Goal: Task Accomplishment & Management: Manage account settings

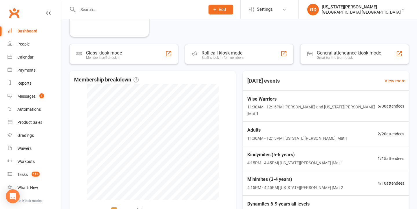
scroll to position [164, 0]
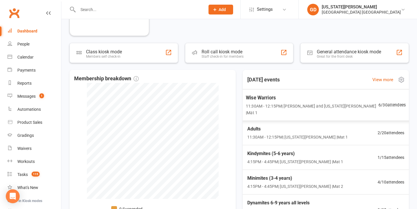
click at [261, 99] on span "Wise Warriors" at bounding box center [312, 98] width 133 height 8
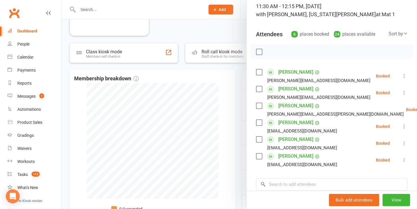
scroll to position [42, 0]
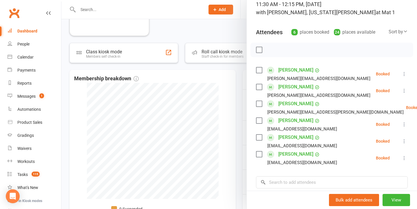
click at [232, 123] on div at bounding box center [239, 104] width 356 height 209
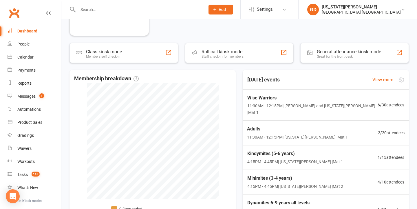
click at [273, 121] on div "Adults 11:30AM - 12:15PM | Georgia Dearlove | Mat 1 2 / 20 attendees" at bounding box center [326, 133] width 172 height 25
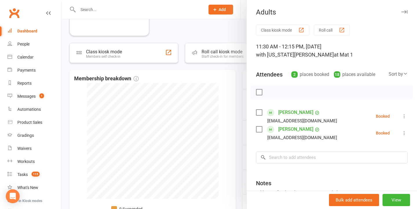
click at [237, 121] on div at bounding box center [239, 104] width 356 height 209
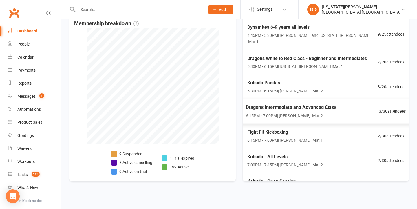
scroll to position [120, 0]
click at [298, 178] on span "Kobudo - Open Session" at bounding box center [284, 182] width 77 height 8
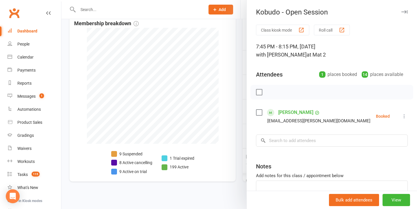
click at [219, 159] on div at bounding box center [239, 104] width 356 height 209
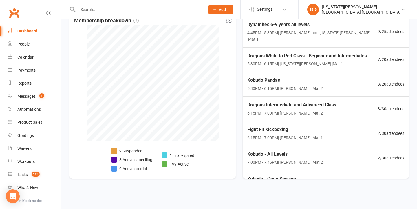
scroll to position [226, 0]
click at [302, 110] on span "6:15PM - 7:00PM | Lesley Talbut | Mat 2" at bounding box center [291, 113] width 91 height 7
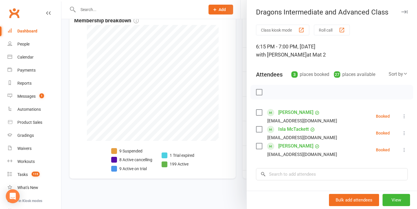
scroll to position [3, 0]
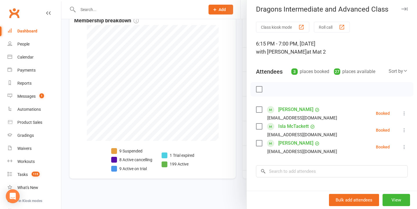
click at [209, 123] on div at bounding box center [239, 104] width 356 height 209
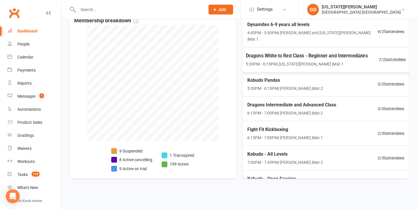
click at [310, 52] on div "Dragons White to Red Class - Beginner and Intermediates 5:30PM - 6:15PM | Georg…" at bounding box center [307, 59] width 122 height 15
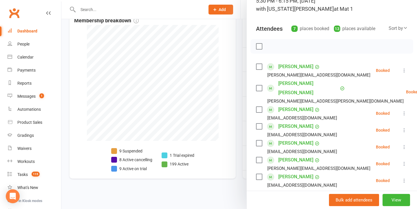
scroll to position [54, 0]
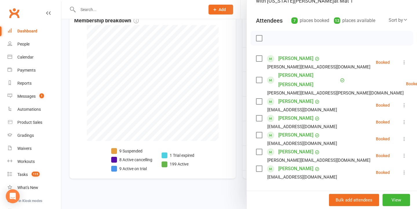
click at [213, 123] on div at bounding box center [239, 104] width 356 height 209
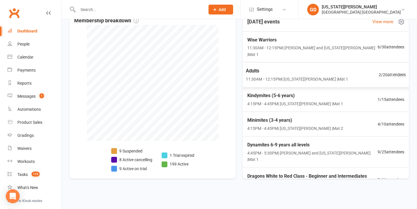
scroll to position [0, 0]
click at [286, 125] on span "4:15PM - 4:45PM | Georgia Dearlove | Mat 2" at bounding box center [295, 128] width 98 height 7
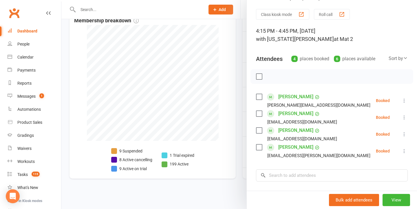
scroll to position [17, 0]
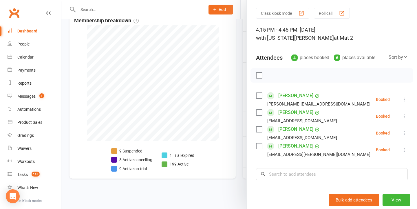
click at [201, 124] on div at bounding box center [239, 104] width 356 height 209
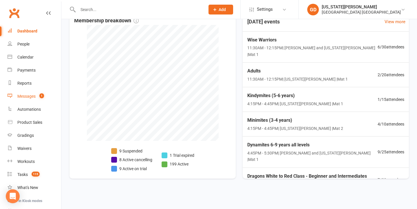
click at [29, 98] on div "Messages" at bounding box center [26, 96] width 18 height 5
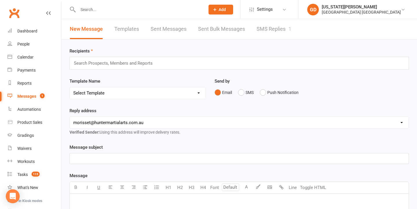
click at [287, 25] on link "SMS Replies 1" at bounding box center [274, 29] width 35 height 20
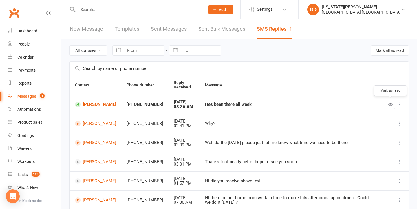
click at [392, 105] on icon "button" at bounding box center [391, 104] width 4 height 4
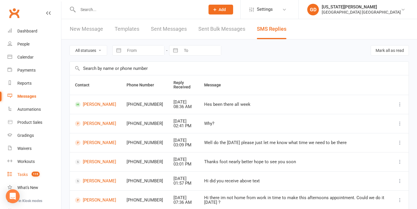
click at [37, 170] on link "Tasks 115" at bounding box center [35, 174] width 54 height 13
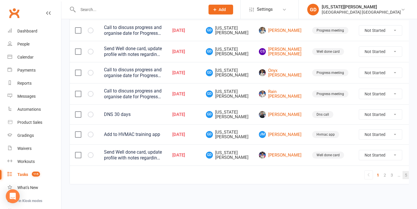
click at [403, 171] on link "5" at bounding box center [406, 175] width 7 height 8
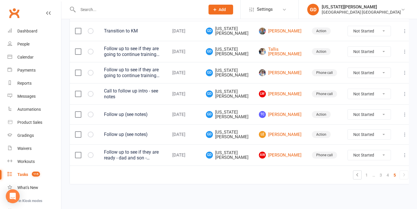
scroll to position [112, 0]
click at [385, 171] on link "4" at bounding box center [388, 175] width 7 height 8
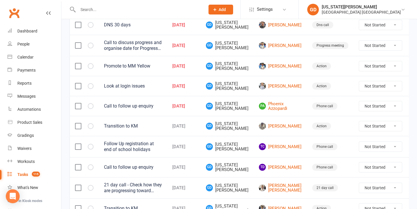
scroll to position [376, 0]
click at [414, 83] on icon at bounding box center [417, 86] width 6 height 6
click at [374, 123] on link "Delete" at bounding box center [374, 119] width 57 height 12
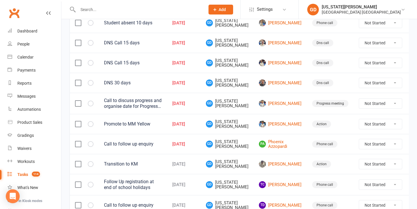
scroll to position [312, 0]
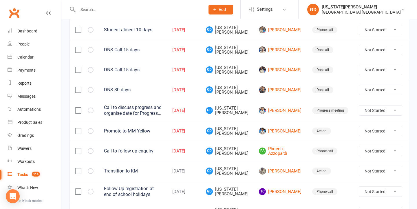
click at [78, 87] on label at bounding box center [78, 90] width 6 height 6
click at [78, 87] on input "checkbox" at bounding box center [78, 87] width 6 height 0
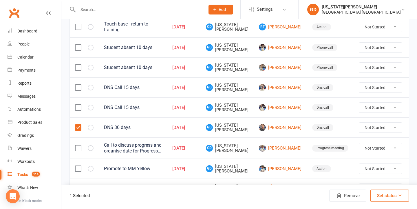
scroll to position [272, 0]
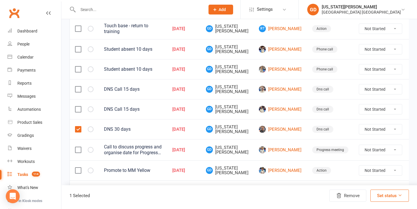
click at [77, 88] on label at bounding box center [78, 89] width 6 height 6
click at [77, 86] on input "checkbox" at bounding box center [78, 86] width 6 height 0
click at [78, 68] on label at bounding box center [78, 69] width 6 height 6
click at [78, 66] on input "checkbox" at bounding box center [78, 66] width 6 height 0
click at [78, 46] on label at bounding box center [78, 49] width 6 height 6
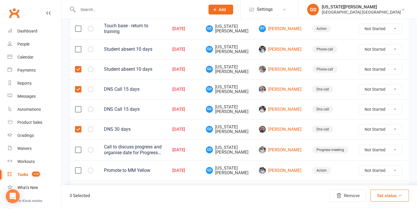
click at [78, 46] on input "checkbox" at bounding box center [78, 46] width 6 height 0
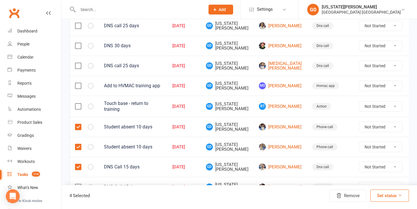
scroll to position [194, 0]
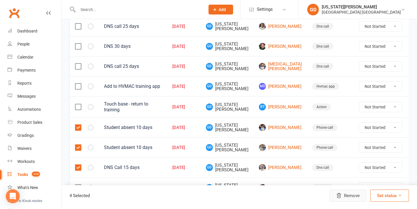
click at [340, 193] on icon "button" at bounding box center [339, 195] width 4 height 5
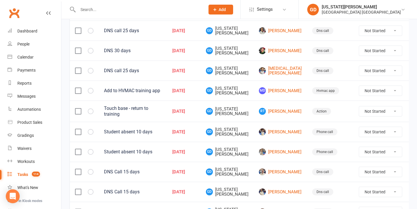
scroll to position [187, 0]
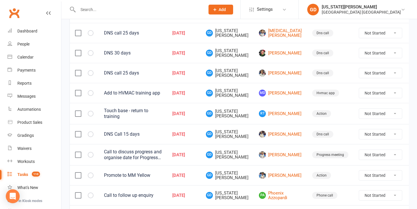
click at [162, 31] on div "DNS call 25 days" at bounding box center [133, 33] width 58 height 6
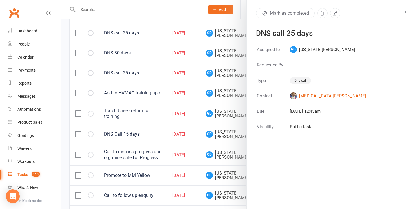
click at [168, 49] on div at bounding box center [239, 104] width 356 height 209
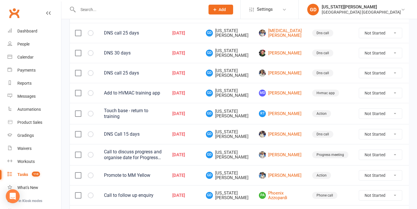
click at [79, 30] on label at bounding box center [78, 33] width 6 height 6
click at [79, 30] on input "checkbox" at bounding box center [78, 30] width 6 height 0
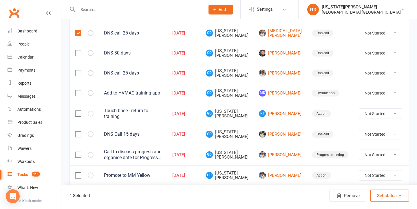
click at [79, 51] on label at bounding box center [78, 53] width 6 height 6
click at [79, 50] on input "checkbox" at bounding box center [78, 50] width 6 height 0
click at [79, 68] on td at bounding box center [84, 73] width 29 height 20
click at [78, 70] on label at bounding box center [78, 73] width 6 height 6
click at [78, 70] on input "checkbox" at bounding box center [78, 70] width 6 height 0
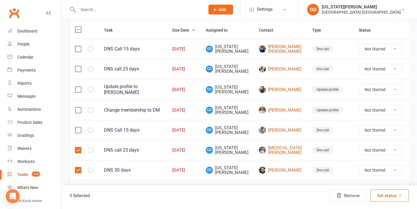
scroll to position [70, 0]
click at [75, 48] on td at bounding box center [84, 49] width 29 height 20
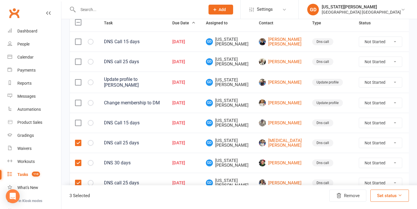
click at [81, 42] on label at bounding box center [78, 42] width 6 height 6
click at [81, 39] on input "checkbox" at bounding box center [78, 39] width 6 height 0
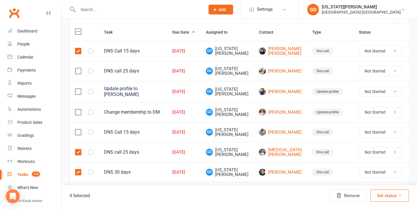
scroll to position [63, 0]
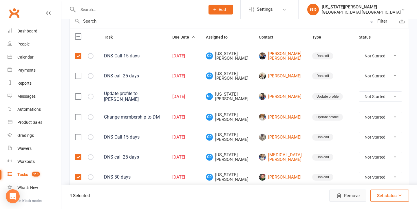
click at [345, 194] on button "Remove" at bounding box center [348, 196] width 37 height 12
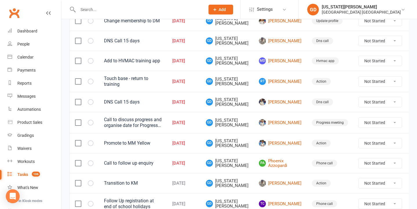
scroll to position [141, 0]
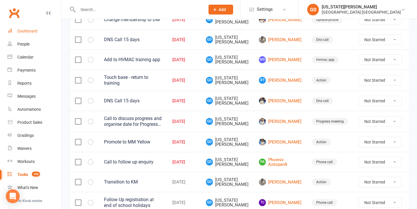
click at [47, 35] on link "Dashboard" at bounding box center [35, 31] width 54 height 13
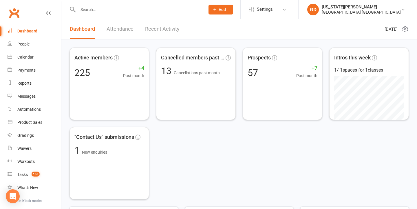
drag, startPoint x: 15, startPoint y: 58, endPoint x: 18, endPoint y: 82, distance: 23.7
click at [15, 58] on link "Calendar" at bounding box center [35, 57] width 54 height 13
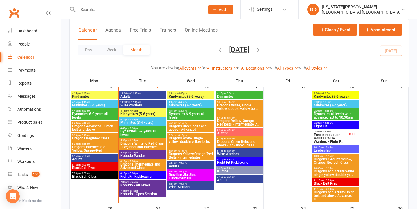
scroll to position [267, 0]
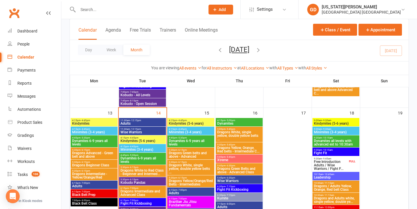
click at [138, 121] on span "- 12:15pm" at bounding box center [135, 120] width 11 height 3
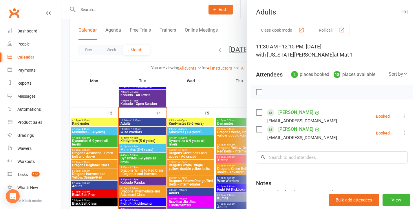
click at [138, 121] on div at bounding box center [239, 104] width 356 height 209
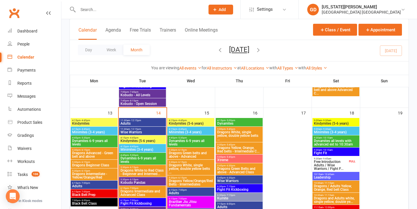
scroll to position [299, 0]
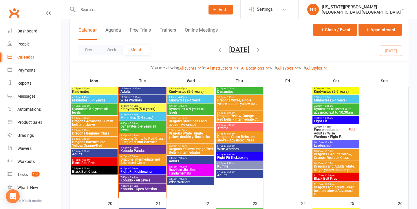
click at [146, 137] on span "Dragons White to Red Class - Beginner and Intermed..." at bounding box center [142, 140] width 45 height 7
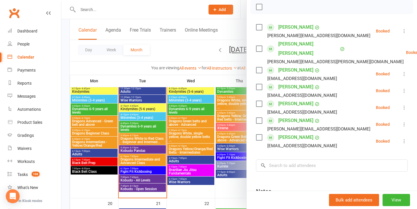
scroll to position [86, 0]
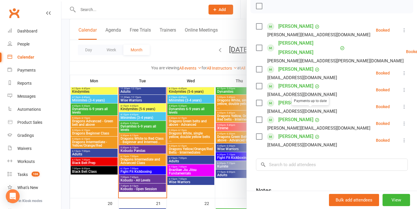
click at [217, 110] on div at bounding box center [239, 104] width 356 height 209
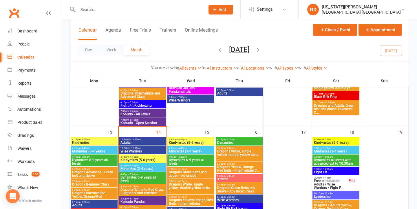
scroll to position [268, 0]
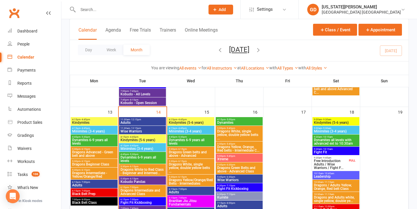
click at [103, 121] on span "Kindymites" at bounding box center [94, 122] width 45 height 3
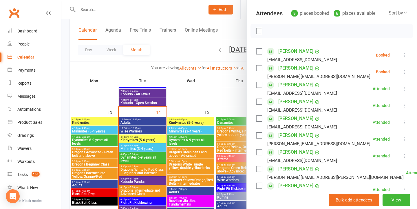
scroll to position [74, 0]
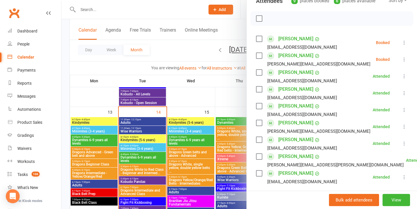
click at [407, 40] on icon at bounding box center [405, 43] width 6 height 6
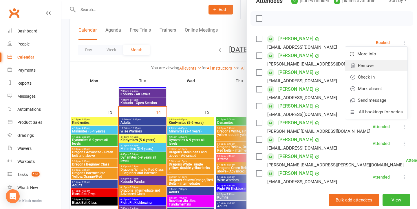
click at [369, 63] on link "Remove" at bounding box center [377, 66] width 62 height 12
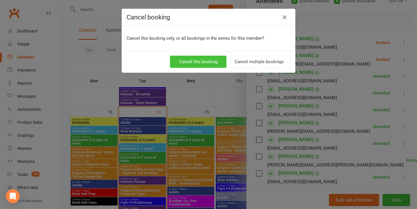
click at [216, 57] on button "Cancel this booking" at bounding box center [198, 62] width 57 height 12
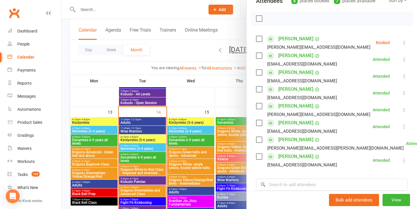
click at [405, 41] on icon at bounding box center [405, 43] width 6 height 6
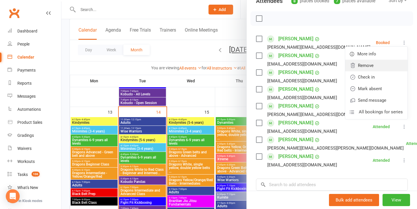
click at [364, 66] on link "Remove" at bounding box center [377, 66] width 62 height 12
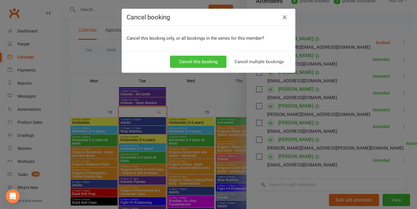
click at [199, 61] on button "Cancel this booking" at bounding box center [198, 62] width 57 height 12
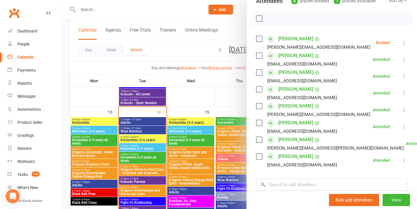
click at [136, 109] on div at bounding box center [239, 104] width 356 height 209
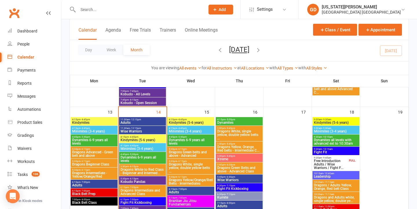
click at [99, 143] on span "Dynamites 6-9 years all levels" at bounding box center [94, 141] width 45 height 7
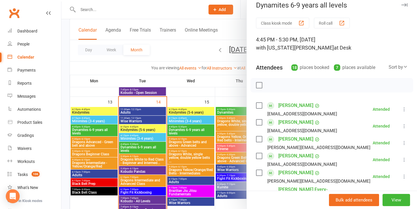
scroll to position [8, 0]
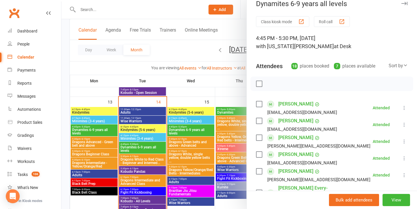
click at [138, 139] on div at bounding box center [239, 104] width 356 height 209
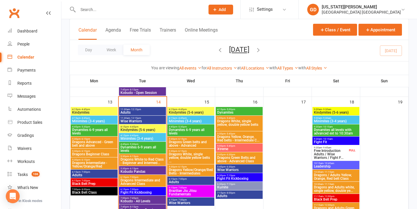
click at [110, 117] on span "4:15pm - 4:45pm" at bounding box center [94, 118] width 45 height 3
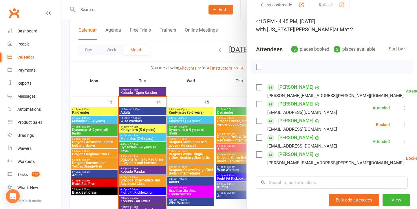
scroll to position [28, 0]
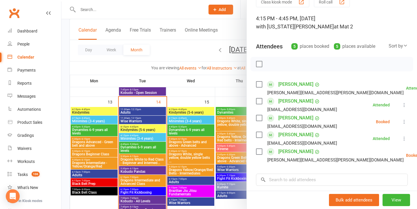
click at [405, 119] on icon at bounding box center [405, 122] width 6 height 6
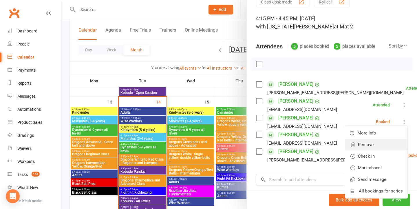
click at [368, 147] on link "Remove" at bounding box center [377, 145] width 62 height 12
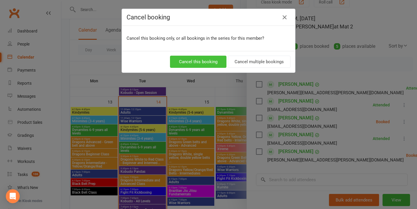
click at [214, 66] on button "Cancel this booking" at bounding box center [198, 62] width 57 height 12
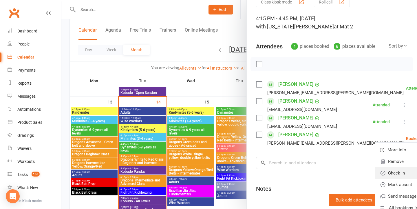
click at [376, 177] on link "Check in" at bounding box center [407, 173] width 62 height 12
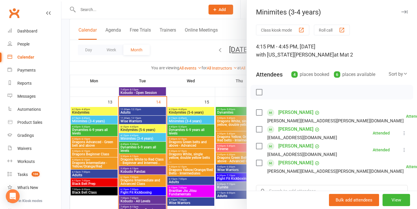
scroll to position [0, 0]
click at [170, 83] on div at bounding box center [239, 104] width 356 height 209
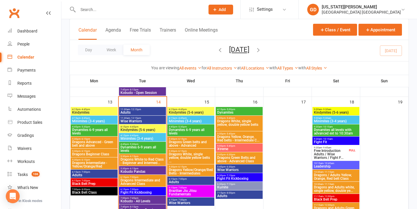
click at [90, 130] on span "Dynamites 6-9 years all levels" at bounding box center [94, 131] width 45 height 7
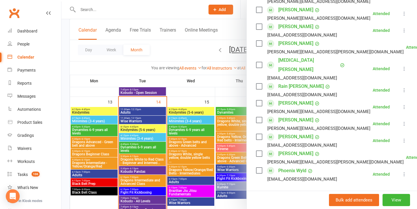
scroll to position [317, 0]
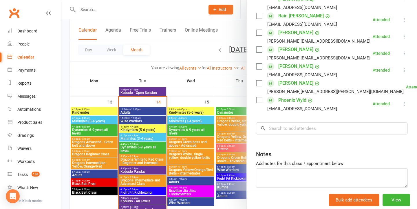
click at [159, 148] on div at bounding box center [239, 104] width 356 height 209
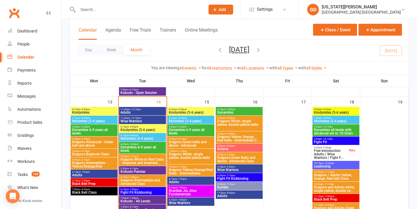
click at [95, 139] on div "5:30pm - 6:15pm Dragons Advanced - Green belt and above" at bounding box center [94, 143] width 47 height 12
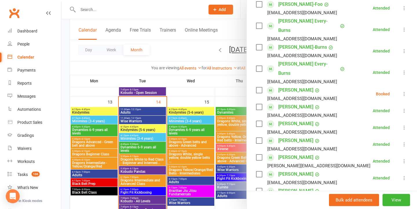
scroll to position [135, 0]
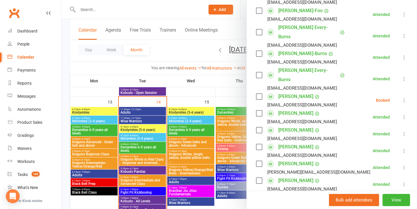
click at [404, 97] on icon at bounding box center [405, 100] width 6 height 6
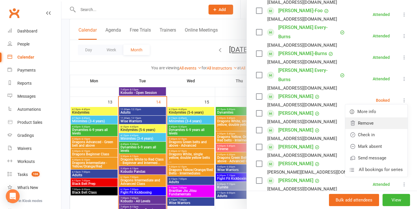
click at [364, 117] on link "Remove" at bounding box center [377, 123] width 62 height 12
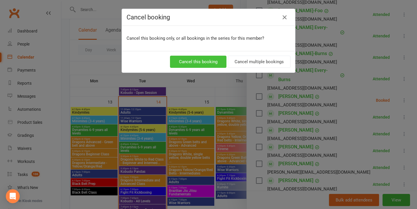
click at [186, 63] on button "Cancel this booking" at bounding box center [198, 62] width 57 height 12
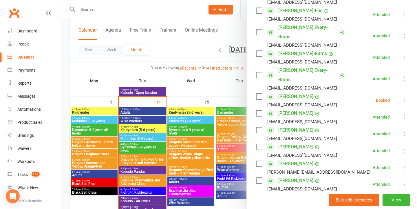
click at [116, 118] on div at bounding box center [239, 104] width 356 height 209
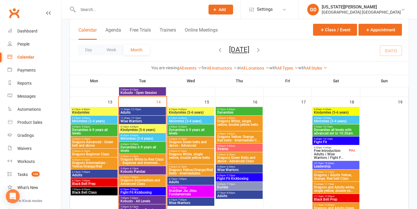
click at [101, 128] on span "Dynamites 6-9 years all levels" at bounding box center [94, 131] width 45 height 7
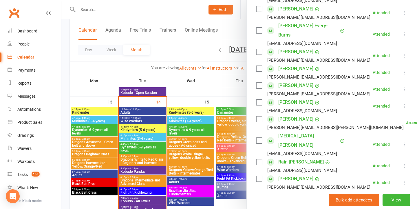
scroll to position [177, 0]
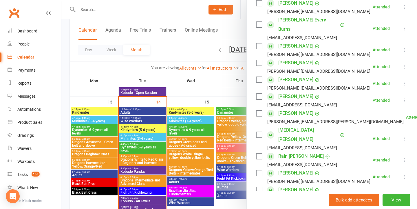
click at [116, 128] on div at bounding box center [239, 104] width 356 height 209
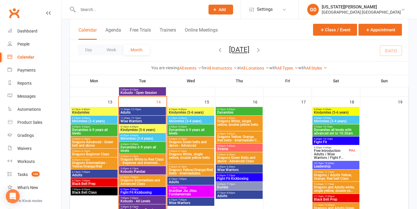
click at [97, 149] on div "5:30pm - 6:15pm Dragons Beginner Class" at bounding box center [94, 153] width 47 height 8
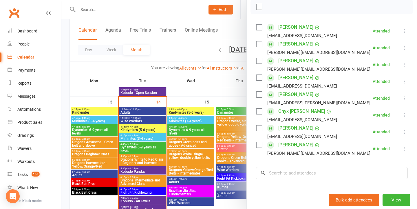
scroll to position [88, 0]
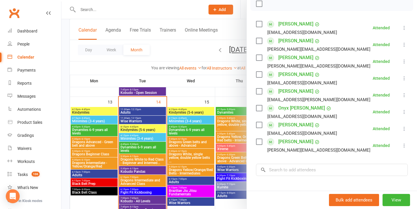
click at [174, 137] on div at bounding box center [239, 104] width 356 height 209
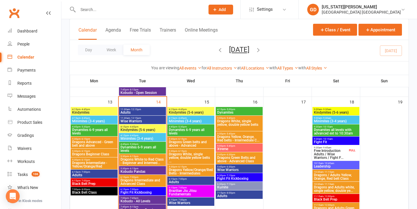
click at [79, 159] on span "5:30pm - 6:15pm" at bounding box center [94, 160] width 45 height 3
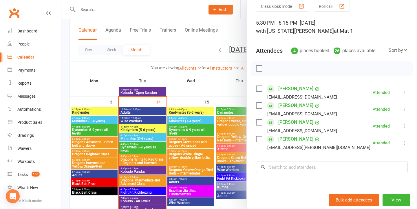
scroll to position [35, 0]
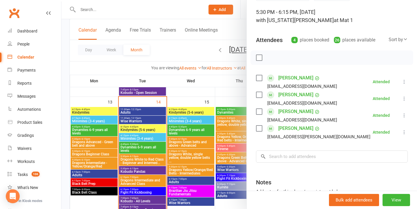
click at [144, 180] on div at bounding box center [239, 104] width 356 height 209
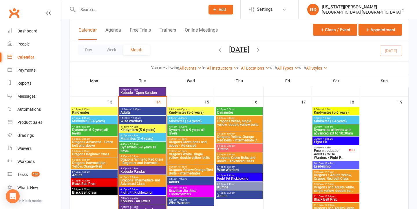
click at [94, 171] on span "6:15pm - 7:00pm" at bounding box center [94, 172] width 45 height 3
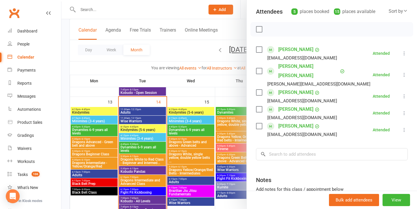
scroll to position [78, 0]
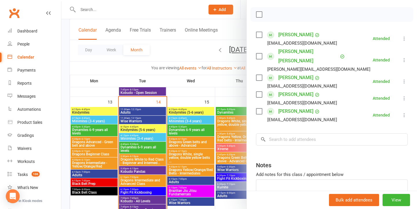
click at [169, 142] on div at bounding box center [239, 104] width 356 height 209
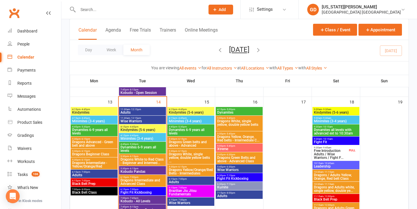
click at [90, 181] on span "6:15pm - 7:00pm" at bounding box center [94, 180] width 45 height 3
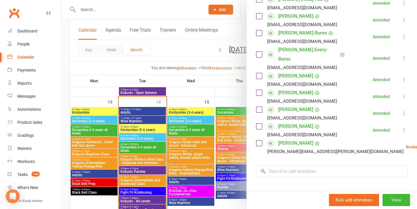
scroll to position [135, 0]
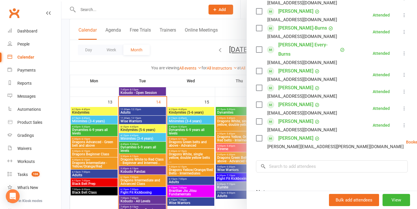
click at [407, 137] on li "Nate Wilkins karen.goodman@det.nsw.edu.au Booked More info Remove Check in Mark…" at bounding box center [332, 142] width 152 height 17
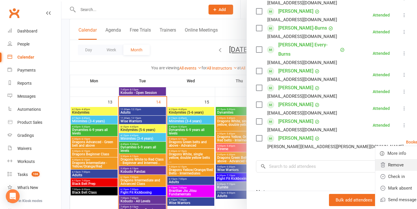
click at [376, 159] on link "Remove" at bounding box center [407, 165] width 62 height 12
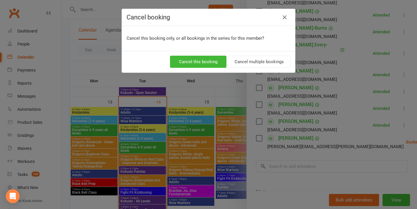
click at [217, 70] on div "Cancel this booking Cancel multiple bookings" at bounding box center [208, 61] width 173 height 21
drag, startPoint x: 212, startPoint y: 63, endPoint x: 200, endPoint y: 82, distance: 21.9
click at [212, 63] on button "Cancel this booking" at bounding box center [198, 62] width 57 height 12
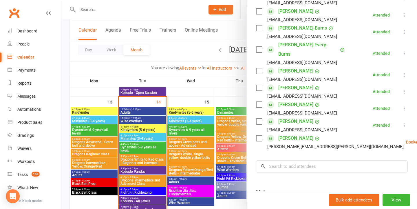
click at [155, 115] on div at bounding box center [239, 104] width 356 height 209
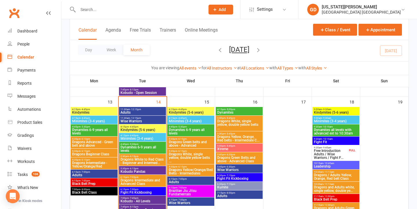
click at [86, 189] on span "- 8:00pm" at bounding box center [86, 189] width 10 height 3
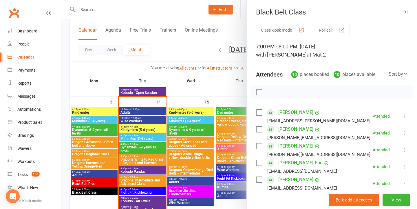
scroll to position [0, 0]
click at [191, 115] on div at bounding box center [239, 104] width 356 height 209
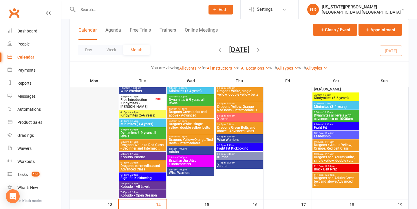
scroll to position [51, 0]
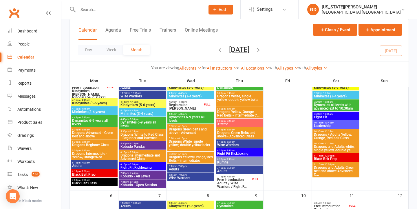
click at [99, 181] on span "7:00pm - 8:00pm" at bounding box center [94, 180] width 45 height 3
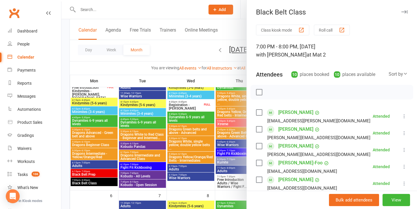
click at [117, 164] on div at bounding box center [239, 104] width 356 height 209
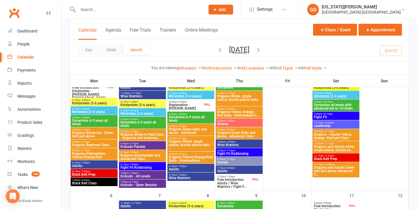
click at [102, 173] on span "Black Belt Prep" at bounding box center [94, 174] width 45 height 3
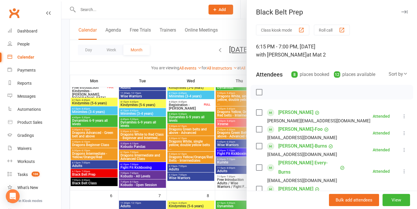
click at [154, 148] on div at bounding box center [239, 104] width 356 height 209
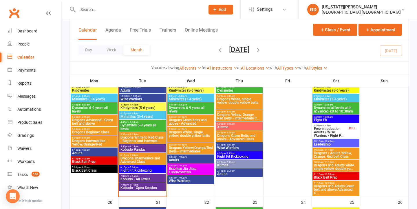
scroll to position [304, 0]
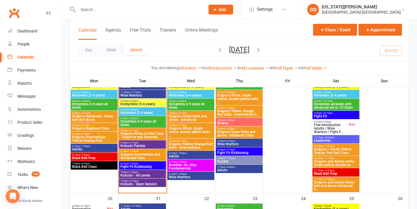
click at [101, 157] on span "Black Belt Prep" at bounding box center [94, 157] width 45 height 3
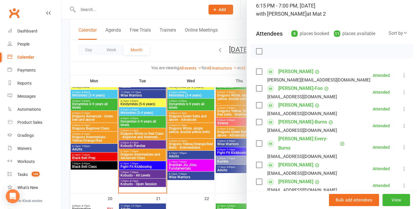
scroll to position [79, 0]
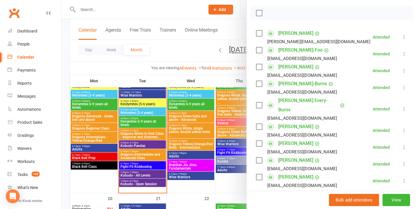
click at [180, 118] on div at bounding box center [239, 104] width 356 height 209
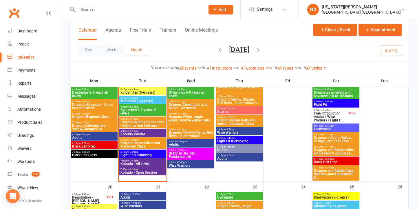
scroll to position [301, 0]
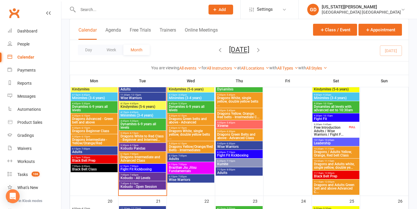
click at [351, 132] on div "9:30am - 9:45am Free Introduction Adults / Wise Warriors / Fight F... FULL" at bounding box center [336, 129] width 47 height 15
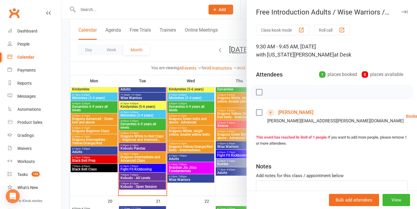
click at [218, 128] on div at bounding box center [239, 104] width 356 height 209
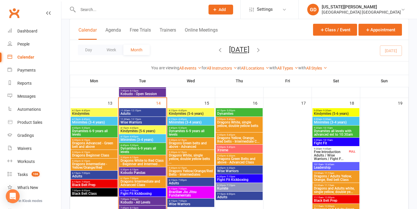
scroll to position [270, 0]
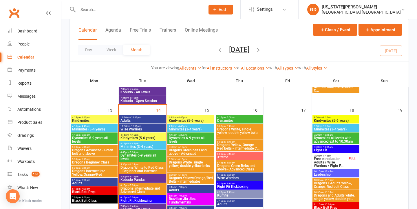
click at [172, 122] on span "Kindymites (5-6 years)" at bounding box center [191, 120] width 45 height 3
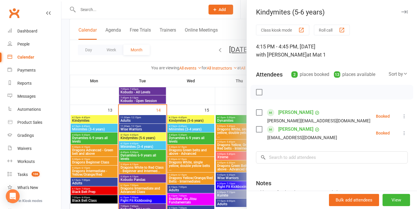
click at [119, 161] on div at bounding box center [239, 104] width 356 height 209
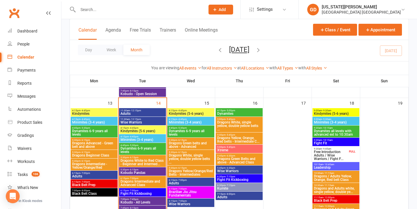
scroll to position [286, 0]
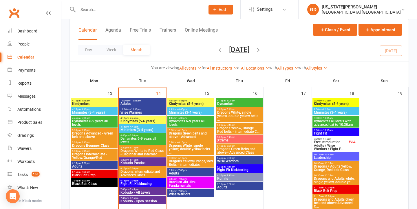
click at [192, 175] on div "6:15pm - 7:00pm Adults" at bounding box center [191, 172] width 47 height 8
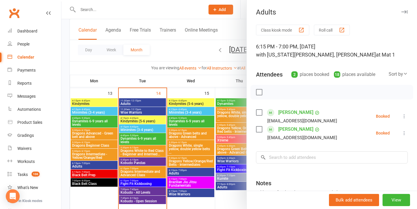
click at [186, 173] on div at bounding box center [239, 104] width 356 height 209
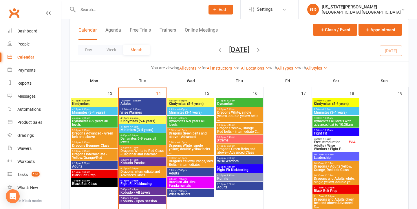
click at [184, 184] on span "Brazilian Jiu Jitsu Fundamentals" at bounding box center [191, 183] width 45 height 7
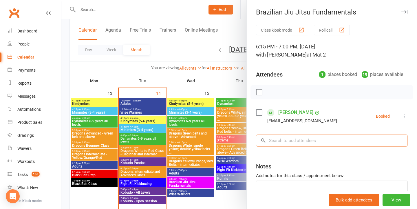
click at [321, 139] on input "search" at bounding box center [332, 141] width 152 height 12
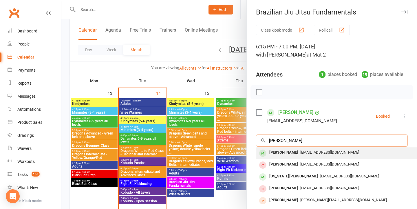
type input "harper dearlove"
click at [323, 154] on span "alexisdearlove@gmail.com" at bounding box center [330, 152] width 59 height 4
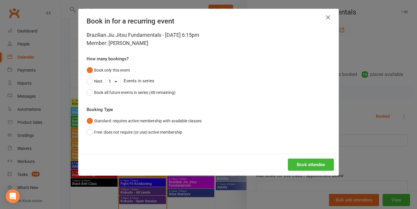
click at [308, 158] on div "Book attendee" at bounding box center [209, 164] width 260 height 21
click at [307, 167] on button "Book attendee" at bounding box center [311, 165] width 46 height 12
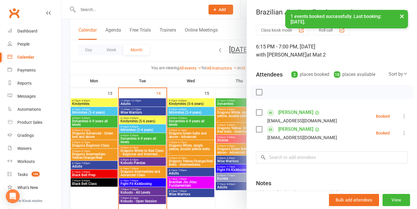
click at [210, 166] on div at bounding box center [239, 104] width 356 height 209
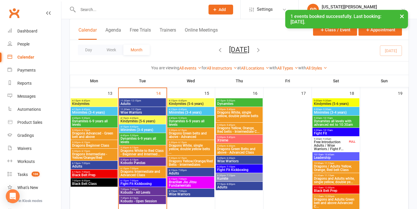
click at [190, 173] on span "Adults" at bounding box center [191, 173] width 45 height 3
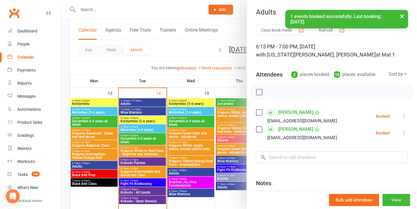
click at [216, 143] on div at bounding box center [239, 104] width 356 height 209
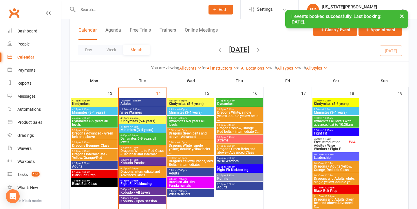
click at [181, 193] on span "Wise Warriors" at bounding box center [191, 194] width 45 height 3
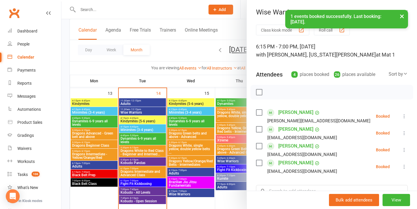
click at [189, 163] on div at bounding box center [239, 104] width 356 height 209
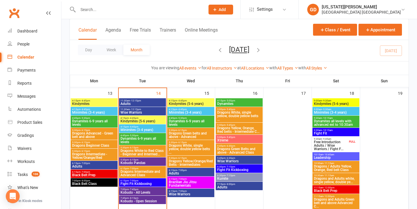
click at [188, 103] on span "Kindymites (5-6 years)" at bounding box center [191, 103] width 45 height 3
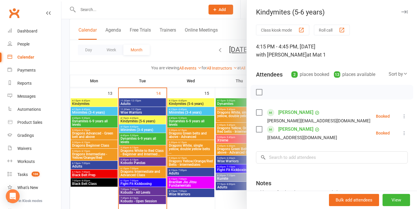
click at [157, 131] on div at bounding box center [239, 104] width 356 height 209
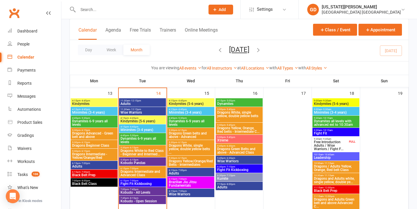
click at [252, 104] on span "Dynamites" at bounding box center [239, 103] width 45 height 3
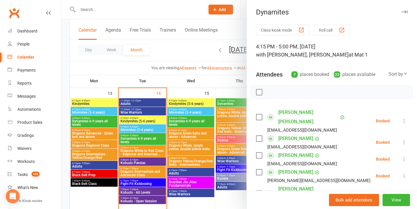
click at [166, 151] on div at bounding box center [239, 104] width 356 height 209
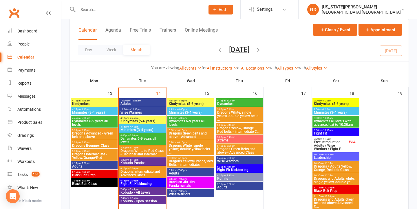
click at [246, 115] on span "Dragons White, single yellow, double yellow belts ..." at bounding box center [239, 116] width 45 height 10
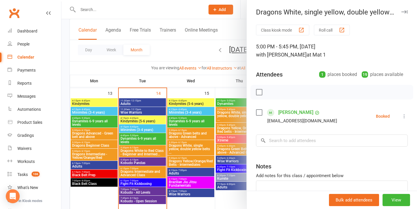
click at [155, 156] on div at bounding box center [239, 104] width 356 height 209
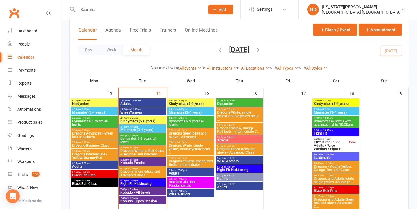
click at [234, 101] on div "4:15pm - 5:00pm Dynamites" at bounding box center [239, 102] width 47 height 8
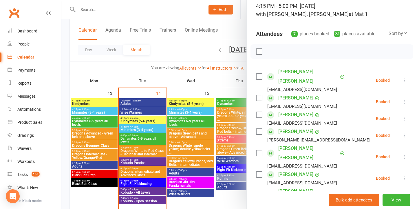
scroll to position [46, 0]
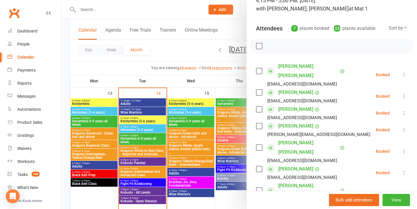
click at [154, 108] on div at bounding box center [239, 104] width 356 height 209
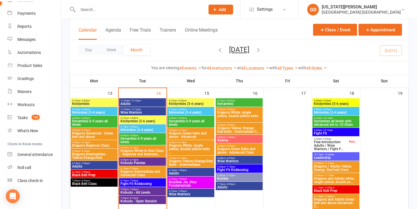
scroll to position [57, 0]
click at [174, 10] on input "text" at bounding box center [138, 10] width 125 height 8
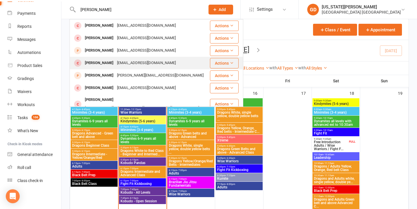
type input "Lucas"
click at [157, 63] on div "Lucas Hooper tammycat@live.com.au" at bounding box center [139, 63] width 139 height 12
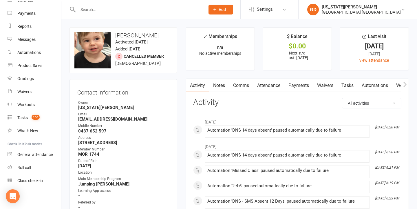
click at [319, 83] on link "Waivers" at bounding box center [325, 85] width 24 height 13
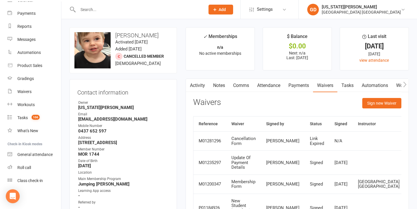
click at [224, 90] on link "Notes" at bounding box center [219, 85] width 20 height 13
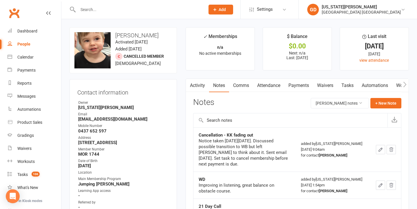
click at [32, 24] on div "Clubworx" at bounding box center [30, 16] width 61 height 21
click at [35, 32] on div "Dashboard" at bounding box center [27, 31] width 20 height 5
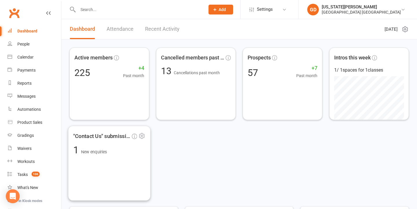
click at [97, 161] on div ""Contact Us" submissions 1 New enquiries" at bounding box center [109, 163] width 83 height 75
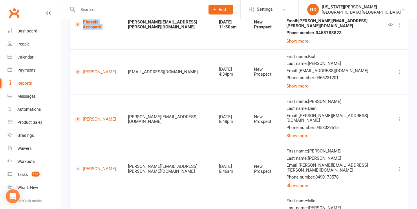
scroll to position [96, 0]
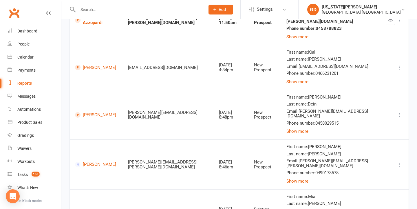
click at [186, 90] on td "thomas.dein@icloud.com" at bounding box center [168, 115] width 91 height 50
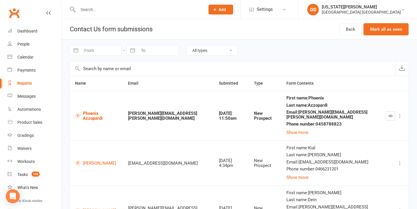
scroll to position [0, 0]
click at [33, 28] on link "Dashboard" at bounding box center [35, 31] width 54 height 13
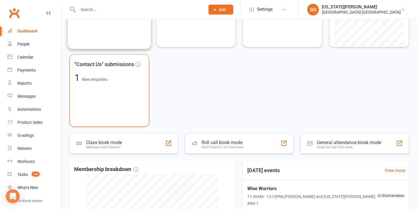
scroll to position [89, 0]
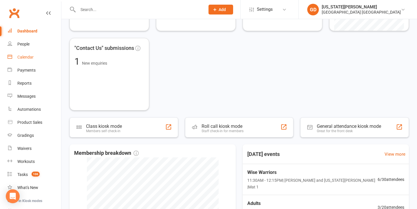
click at [34, 55] on link "Calendar" at bounding box center [35, 57] width 54 height 13
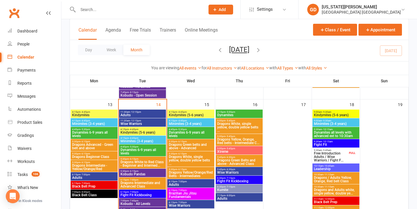
scroll to position [275, 0]
click at [61, 27] on div "Class kiosk mode Member self check-in Roll call kiosk mode Staff check-in for m…" at bounding box center [239, 162] width 356 height 837
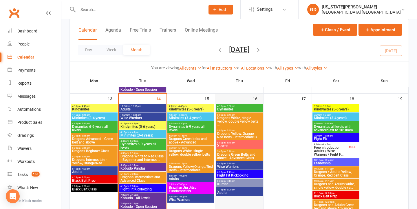
scroll to position [281, 0]
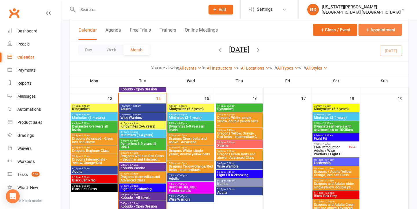
click at [380, 28] on button "Appointment" at bounding box center [380, 30] width 43 height 12
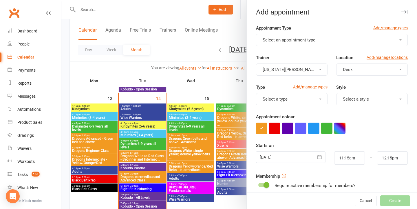
click at [320, 40] on button "Select an appointment type" at bounding box center [332, 40] width 152 height 12
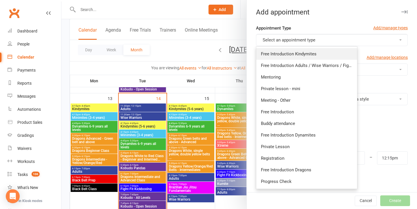
click at [309, 56] on span "Free Introduction Kindymites" at bounding box center [289, 53] width 56 height 5
type input "11:40am"
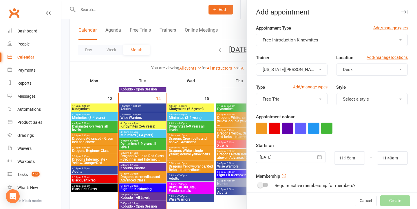
click at [352, 71] on span "Desk" at bounding box center [348, 69] width 10 height 5
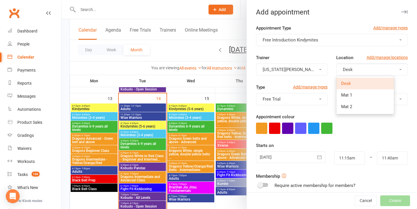
click at [351, 57] on label "Location" at bounding box center [345, 57] width 17 height 7
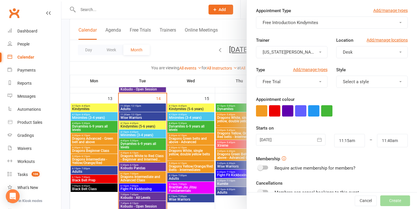
click at [283, 142] on div at bounding box center [291, 140] width 70 height 12
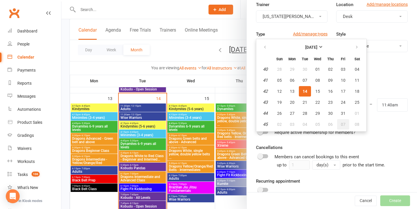
scroll to position [55, 0]
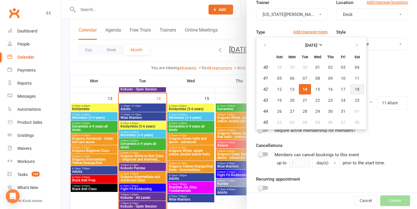
click at [357, 89] on span "18" at bounding box center [357, 89] width 5 height 5
type input "[DATE]"
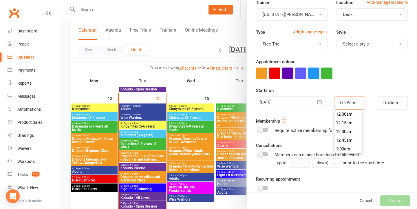
drag, startPoint x: 343, startPoint y: 101, endPoint x: 316, endPoint y: 100, distance: 26.7
click at [316, 100] on div "18 Oct 2025 October 2025 Sun Mon Tue Wed Thu Fri Sat 40 28 29 30 01 02 03 04 41…" at bounding box center [332, 102] width 161 height 13
type input "8:45am"
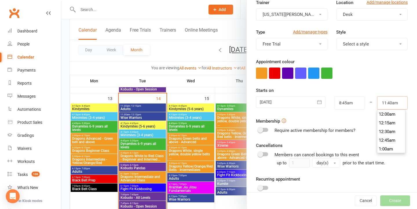
drag, startPoint x: 402, startPoint y: 102, endPoint x: 316, endPoint y: 91, distance: 86.8
click at [316, 92] on div "Starts on 18 Oct 2025 October 2025 Sun Mon Tue Wed Thu Fri Sat 40 28 29 30 01 0…" at bounding box center [332, 98] width 152 height 23
type input "9:00am"
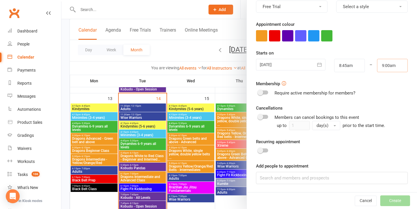
scroll to position [92, 0]
click at [280, 185] on div "Appointment Type Add/manage types Free Introduction Kindymites Trainer Georgia …" at bounding box center [332, 62] width 170 height 260
click at [282, 177] on input at bounding box center [332, 178] width 152 height 12
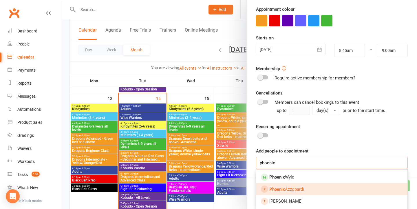
scroll to position [108, 0]
type input "phoenix"
click at [295, 190] on span "Phoenix Azzopardi" at bounding box center [287, 189] width 35 height 5
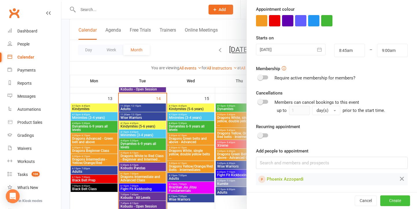
click at [394, 196] on button "Create" at bounding box center [396, 201] width 30 height 10
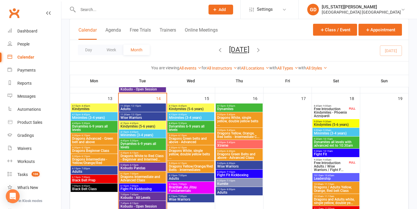
click at [340, 109] on span "Free Introduction Kindymites - Phoenix Azzopardi" at bounding box center [331, 112] width 34 height 10
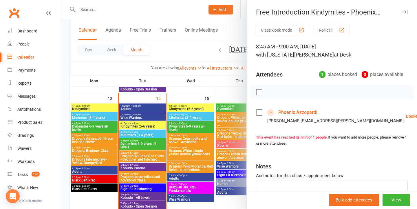
click at [302, 114] on link "Phoenix Azzopardi" at bounding box center [298, 112] width 39 height 9
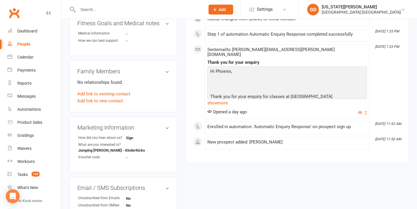
scroll to position [211, 0]
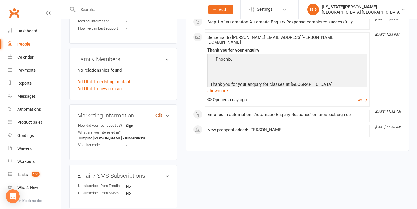
click at [160, 113] on link "edit" at bounding box center [158, 115] width 7 height 5
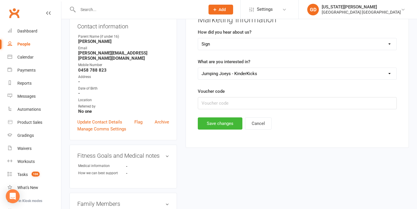
scroll to position [63, 0]
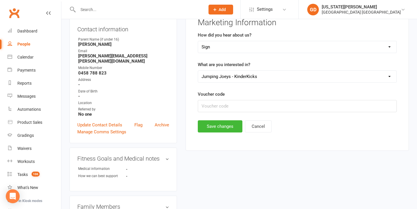
select select "Kids karate"
click at [216, 128] on button "Save changes" at bounding box center [220, 126] width 45 height 12
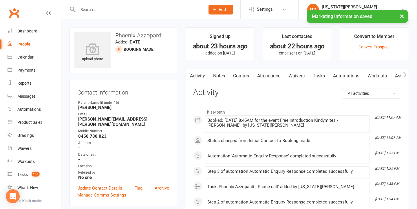
scroll to position [0, 0]
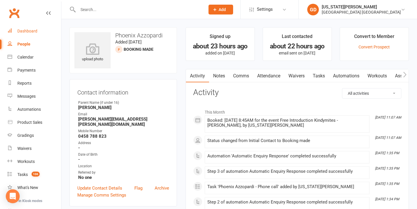
click at [28, 36] on link "Dashboard" at bounding box center [35, 31] width 54 height 13
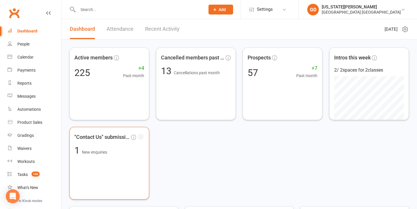
click at [133, 165] on div ""Contact Us" submissions 1 New enquiries" at bounding box center [110, 163] width 80 height 73
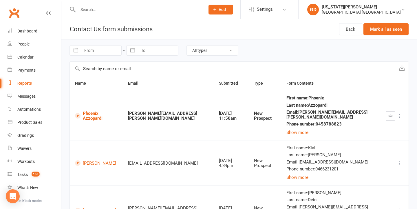
click at [392, 114] on icon "button" at bounding box center [391, 116] width 4 height 4
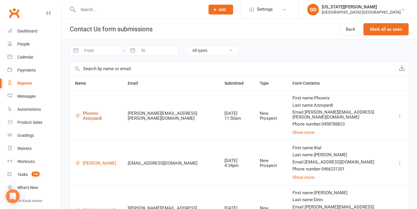
click at [104, 114] on link "Phoenix Azzopardi" at bounding box center [96, 116] width 42 height 10
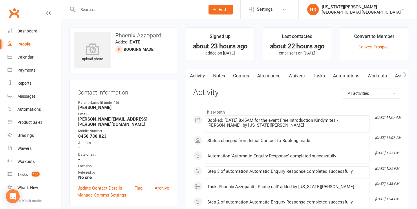
click at [319, 73] on link "Tasks" at bounding box center [319, 75] width 20 height 13
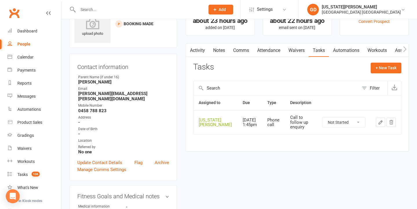
scroll to position [28, 0]
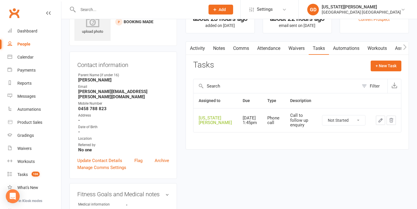
click at [354, 123] on select "Not Started In Progress Waiting Complete" at bounding box center [344, 120] width 43 height 10
select select "unstarted"
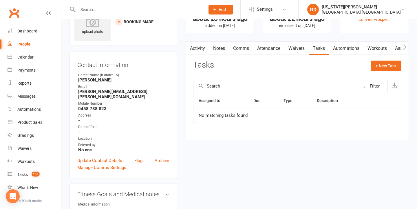
click at [118, 8] on input "text" at bounding box center [138, 10] width 125 height 8
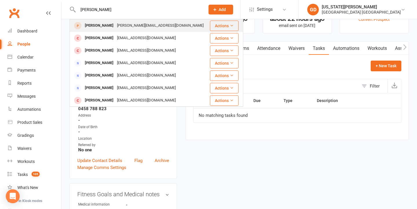
type input "tom dein"
click at [118, 24] on div "thomas.dein@icloud.com" at bounding box center [160, 25] width 90 height 8
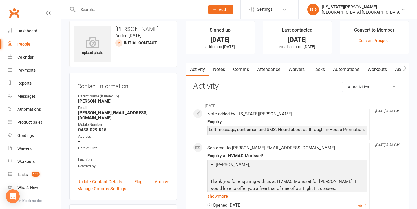
scroll to position [16, 0]
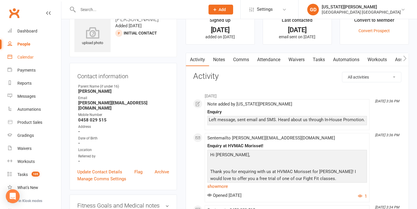
click at [33, 60] on link "Calendar" at bounding box center [35, 57] width 54 height 13
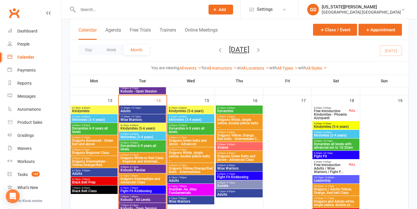
scroll to position [300, 0]
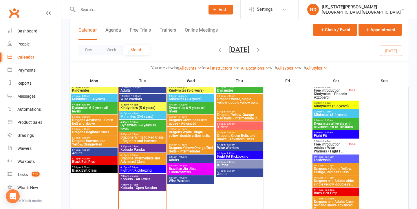
click at [148, 3] on div at bounding box center [136, 9] width 132 height 19
click at [148, 7] on input "text" at bounding box center [138, 10] width 125 height 8
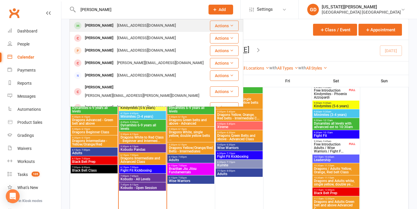
type input "mia dixon"
click at [135, 25] on div "[EMAIL_ADDRESS][DOMAIN_NAME]" at bounding box center [146, 25] width 62 height 8
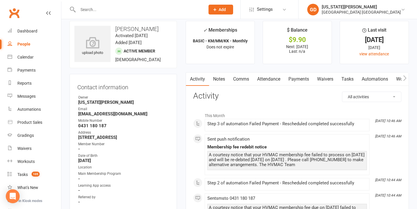
scroll to position [7, 0]
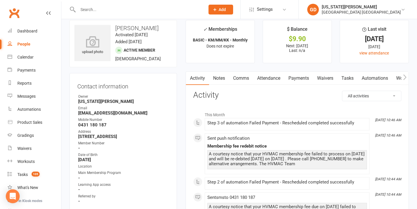
click at [275, 76] on link "Attendance" at bounding box center [268, 78] width 31 height 13
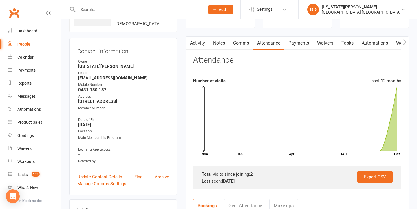
scroll to position [44, 0]
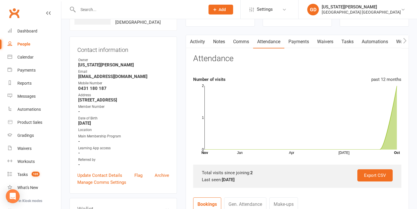
click at [293, 50] on div "Activity Notes Comms Attendance Payments Waivers Tasks Automations Workouts Gra…" at bounding box center [298, 196] width 224 height 323
click at [297, 46] on link "Payments" at bounding box center [299, 41] width 29 height 13
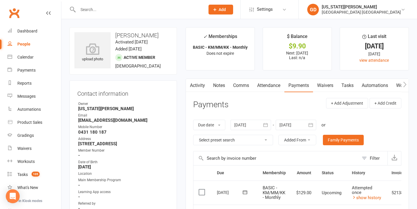
click at [194, 83] on link "Activity" at bounding box center [197, 85] width 23 height 13
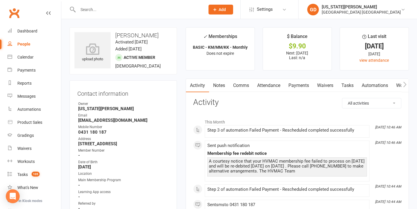
scroll to position [0, 0]
click at [268, 86] on link "Attendance" at bounding box center [268, 85] width 31 height 13
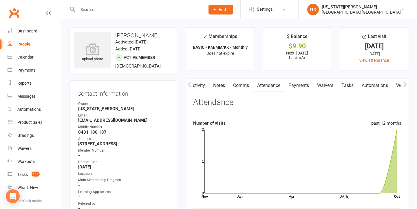
click at [302, 86] on link "Payments" at bounding box center [299, 85] width 29 height 13
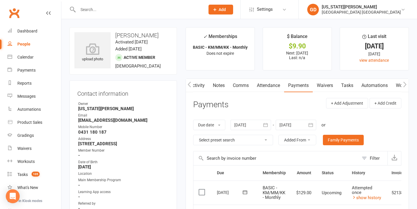
click at [321, 87] on link "Waivers" at bounding box center [325, 85] width 24 height 13
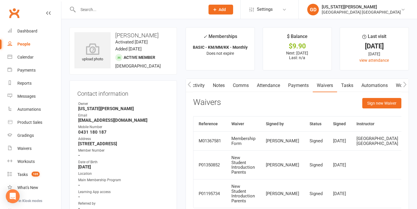
click at [297, 82] on link "Payments" at bounding box center [298, 85] width 29 height 13
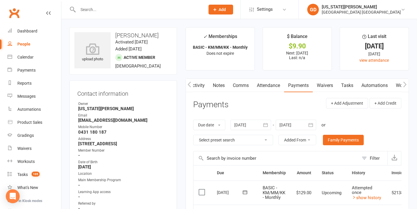
click at [317, 86] on link "Waivers" at bounding box center [325, 85] width 24 height 13
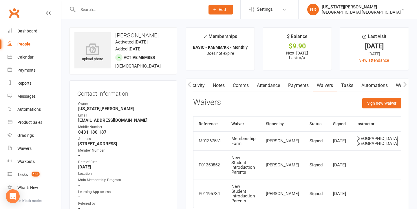
click at [304, 82] on link "Payments" at bounding box center [298, 85] width 29 height 13
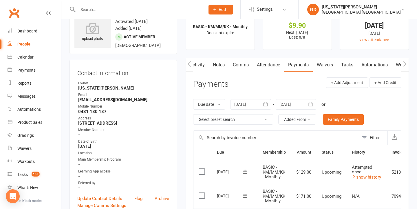
scroll to position [61, 0]
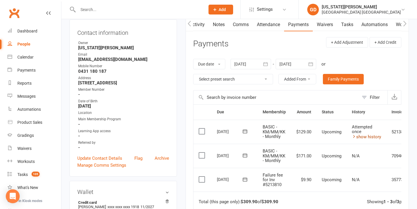
click at [361, 135] on link "show history" at bounding box center [366, 136] width 29 height 5
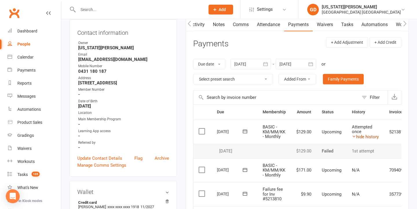
click at [368, 135] on link "hide history" at bounding box center [365, 136] width 27 height 5
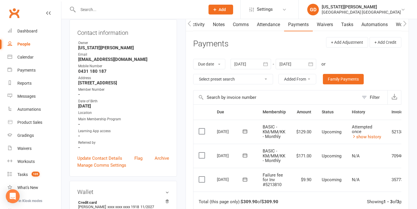
click at [325, 27] on link "Waivers" at bounding box center [325, 24] width 24 height 13
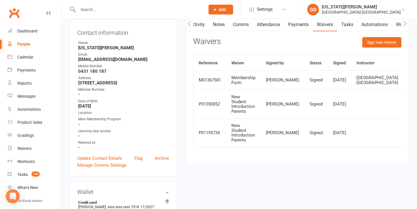
click at [305, 27] on link "Payments" at bounding box center [298, 24] width 29 height 13
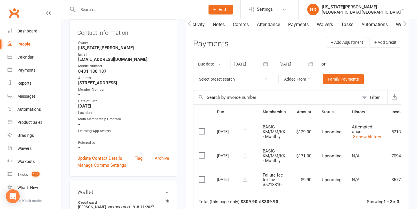
scroll to position [72, 0]
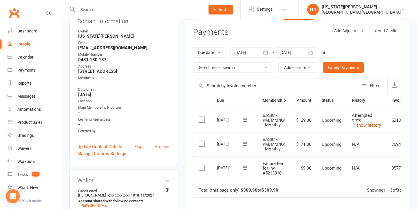
click at [357, 123] on icon at bounding box center [354, 125] width 4 height 4
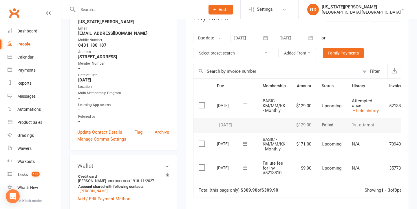
scroll to position [0, 0]
click at [362, 109] on link "hide history" at bounding box center [365, 110] width 27 height 5
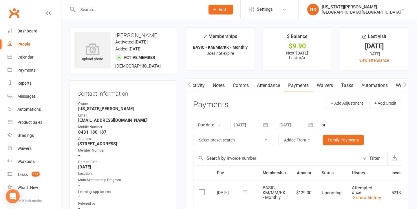
click at [323, 83] on link "Waivers" at bounding box center [325, 85] width 24 height 13
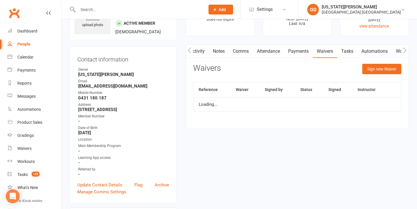
scroll to position [35, 0]
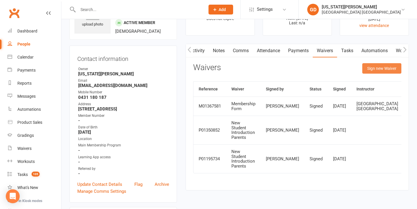
click at [376, 69] on button "Sign new Waiver" at bounding box center [382, 68] width 39 height 10
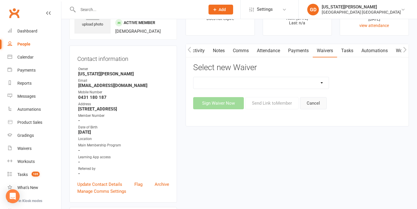
click at [315, 103] on button "Cancel" at bounding box center [313, 103] width 27 height 12
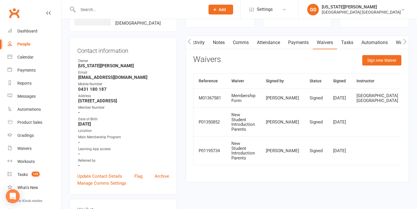
scroll to position [44, 0]
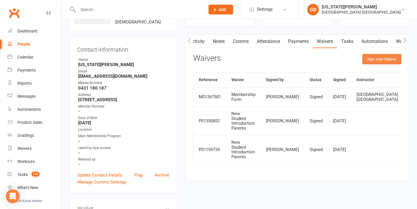
click at [384, 58] on button "Sign new Waiver" at bounding box center [382, 59] width 39 height 10
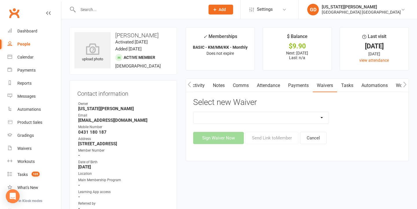
scroll to position [0, 0]
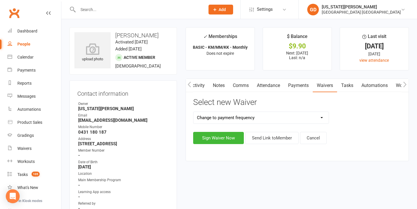
select select "5348"
click at [277, 142] on button "Send Link to Member" at bounding box center [272, 138] width 53 height 12
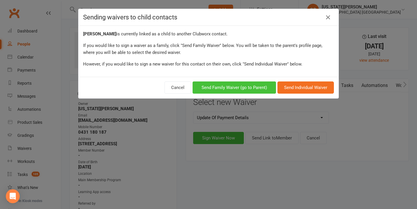
click at [256, 90] on button "Send Family Waiver (go to Parent)" at bounding box center [234, 87] width 83 height 12
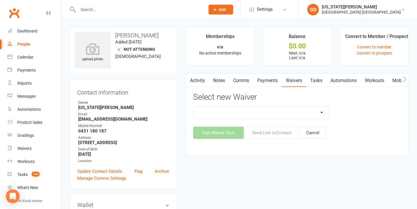
select select "5348"
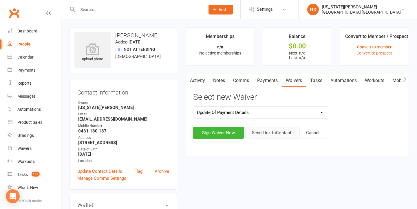
click at [273, 132] on button "Send Link to Contact" at bounding box center [272, 133] width 53 height 12
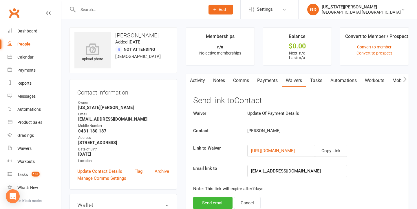
click at [210, 202] on button "Send email" at bounding box center [212, 203] width 39 height 12
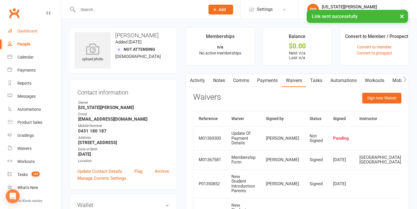
click at [33, 33] on link "Dashboard" at bounding box center [35, 31] width 54 height 13
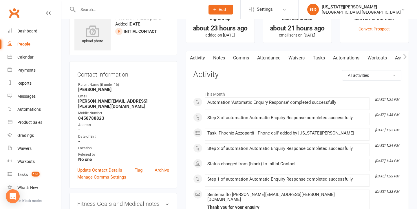
scroll to position [20, 0]
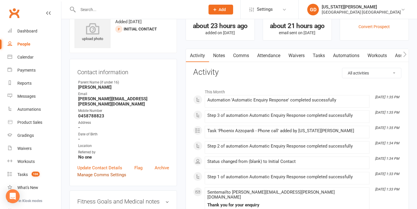
click at [101, 171] on link "Manage Comms Settings" at bounding box center [101, 174] width 49 height 7
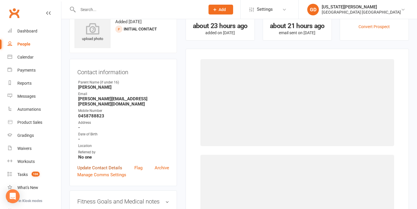
click at [101, 164] on link "Update Contact Details" at bounding box center [99, 167] width 45 height 7
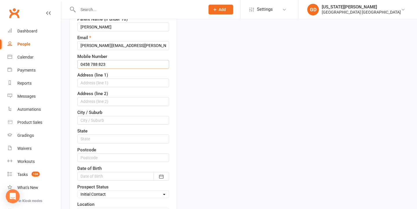
scroll to position [163, 0]
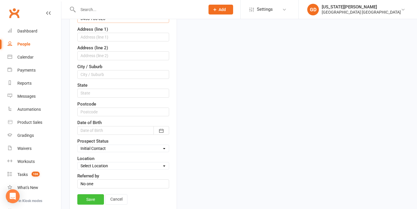
type input "0458 788 823"
click at [92, 198] on link "Save" at bounding box center [90, 199] width 27 height 10
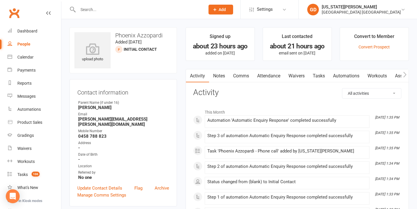
scroll to position [0, 0]
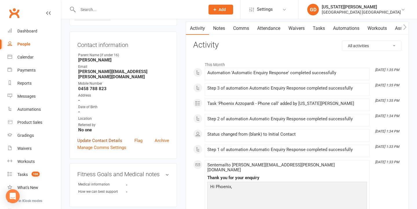
click at [107, 137] on link "Update Contact Details" at bounding box center [99, 140] width 45 height 7
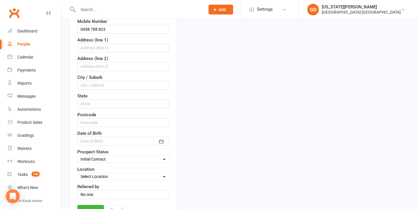
scroll to position [210, 0]
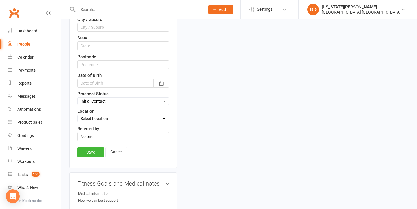
select select "Booking made"
click at [93, 151] on link "Save" at bounding box center [90, 152] width 27 height 10
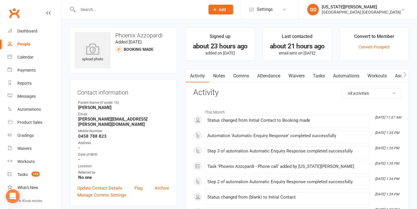
scroll to position [0, 0]
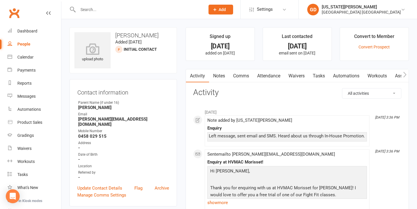
click at [226, 78] on link "Notes" at bounding box center [219, 75] width 20 height 13
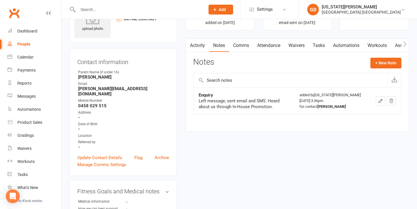
scroll to position [30, 0]
click at [199, 46] on link "Activity" at bounding box center [197, 45] width 23 height 13
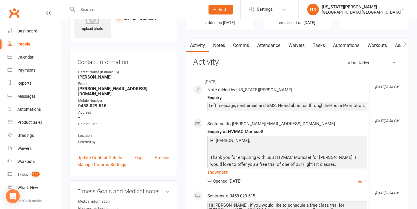
drag, startPoint x: 316, startPoint y: 46, endPoint x: 313, endPoint y: 47, distance: 3.0
click at [316, 46] on link "Tasks" at bounding box center [319, 45] width 20 height 13
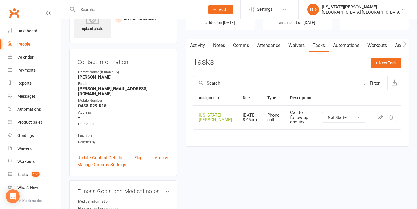
click at [202, 44] on link "Activity" at bounding box center [197, 45] width 23 height 13
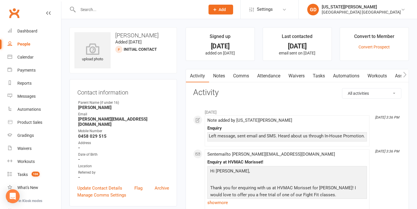
click at [331, 71] on link "Automations" at bounding box center [346, 75] width 35 height 13
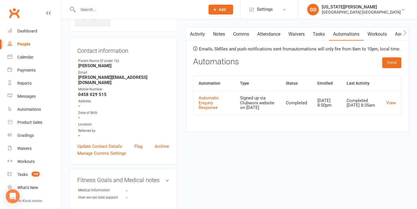
click at [324, 28] on link "Tasks" at bounding box center [319, 34] width 20 height 13
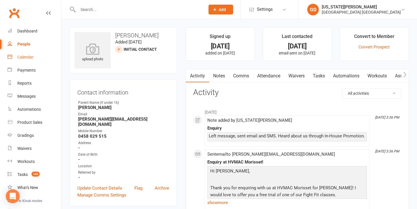
click at [13, 59] on link "Calendar" at bounding box center [35, 57] width 54 height 13
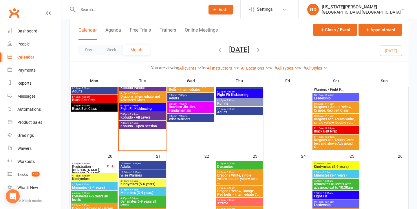
scroll to position [363, 0]
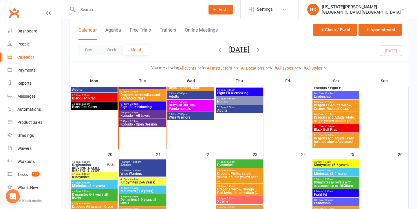
click at [74, 1] on div at bounding box center [136, 9] width 132 height 19
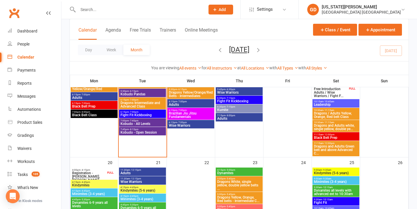
scroll to position [337, 0]
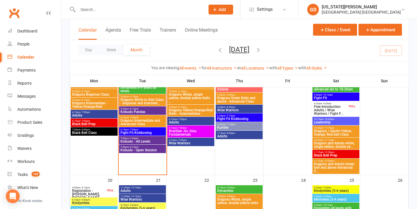
click at [82, 4] on div at bounding box center [136, 9] width 132 height 19
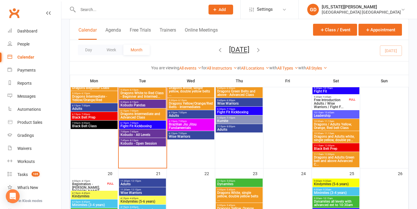
scroll to position [318, 0]
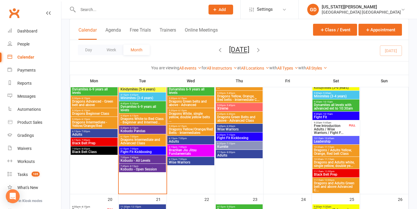
click at [232, 137] on span "Fight Fit Kickboxing" at bounding box center [239, 137] width 45 height 3
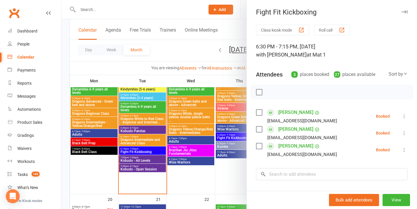
click at [232, 137] on div at bounding box center [239, 104] width 356 height 209
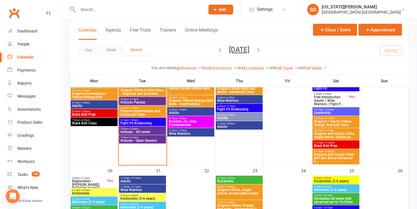
scroll to position [338, 0]
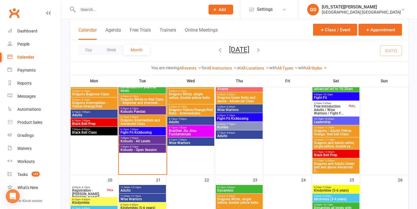
click at [237, 117] on span "Fight Fit Kickboxing" at bounding box center [239, 118] width 45 height 3
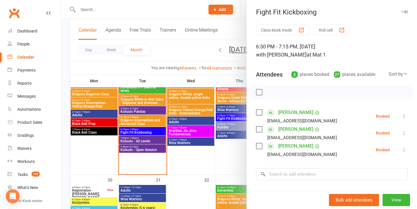
click at [198, 117] on div at bounding box center [239, 104] width 356 height 209
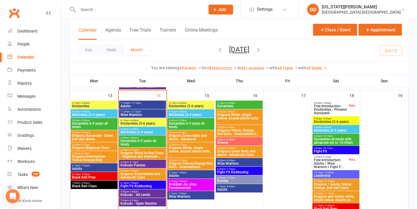
scroll to position [290, 0]
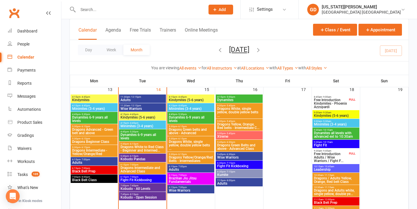
click at [233, 164] on span "Fight Fit Kickboxing" at bounding box center [239, 165] width 45 height 3
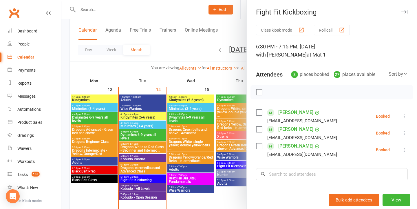
scroll to position [6, 0]
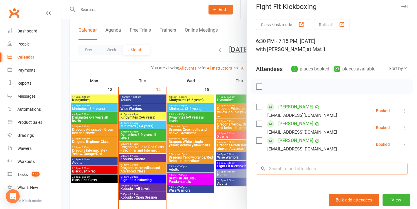
click at [300, 168] on input "search" at bounding box center [332, 169] width 152 height 12
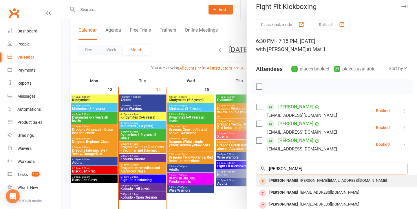
type input "tom dein"
click at [301, 180] on span "thomas.dein@icloud.com" at bounding box center [344, 180] width 87 height 4
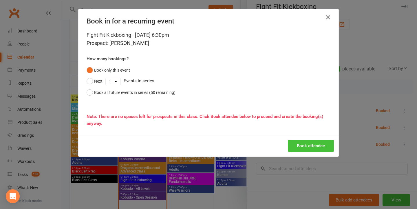
click at [313, 148] on button "Book attendee" at bounding box center [311, 146] width 46 height 12
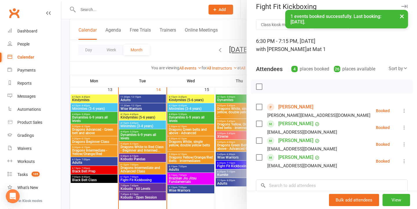
click at [202, 164] on div at bounding box center [239, 104] width 356 height 209
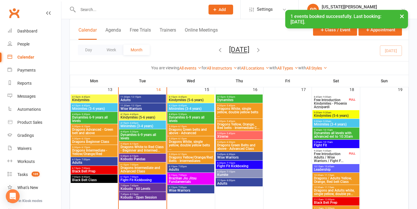
click at [402, 16] on button "×" at bounding box center [402, 16] width 10 height 12
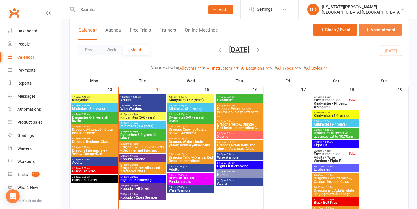
click at [389, 27] on button "Appointment" at bounding box center [380, 30] width 43 height 12
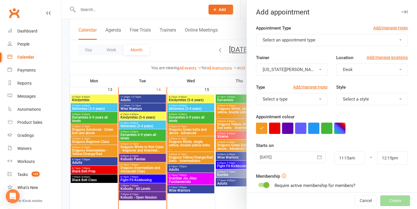
click at [342, 34] on button "Select an appointment type" at bounding box center [332, 40] width 152 height 12
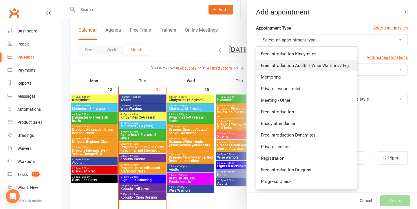
click at [331, 66] on span "Free Introduction Adults / Wise Warriors / Fight Fit" at bounding box center [310, 65] width 98 height 5
type input "11:40am"
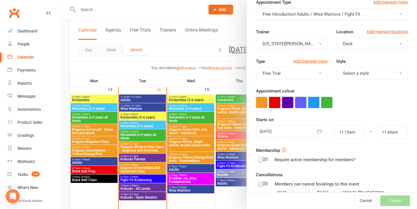
scroll to position [36, 0]
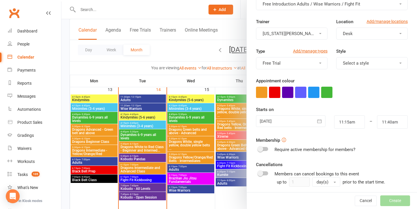
click at [295, 128] on div "14 Oct 2025 October 2025 Sun Mon Tue Wed Thu Fri Sat 40 28 29 30 01 02 03 04 41…" at bounding box center [291, 121] width 78 height 13
click at [294, 121] on div at bounding box center [291, 121] width 70 height 12
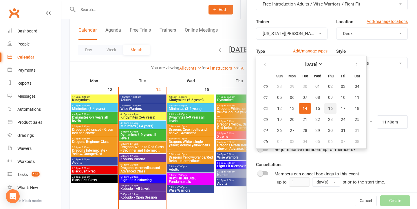
click at [331, 106] on button "16" at bounding box center [331, 108] width 12 height 10
type input "[DATE]"
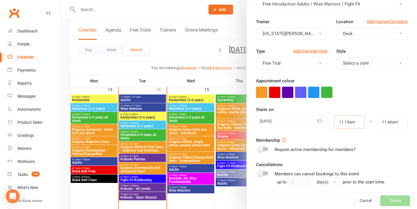
drag, startPoint x: 359, startPoint y: 123, endPoint x: 278, endPoint y: 121, distance: 81.2
click at [278, 121] on div "16 Oct 2025 October 2025 Sun Mon Tue Wed Thu Fri Sat 40 28 29 30 01 02 03 04 41…" at bounding box center [332, 121] width 161 height 13
type input "6:30pm"
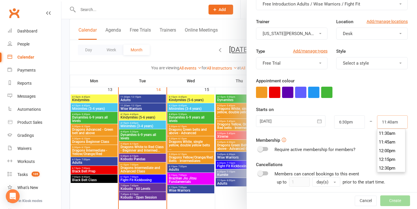
drag, startPoint x: 402, startPoint y: 121, endPoint x: 330, endPoint y: 120, distance: 71.9
click at [330, 120] on div "16 Oct 2025 October 2025 Sun Mon Tue Wed Thu Fri Sat 40 28 29 30 01 02 03 04 41…" at bounding box center [332, 121] width 161 height 13
type input "6:45pm"
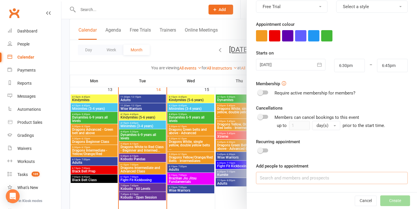
scroll to position [92, 0]
click at [317, 181] on input at bounding box center [332, 178] width 152 height 12
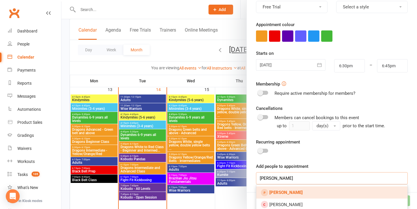
type input "tom dein"
click at [319, 197] on link "Tom Dein" at bounding box center [332, 192] width 151 height 12
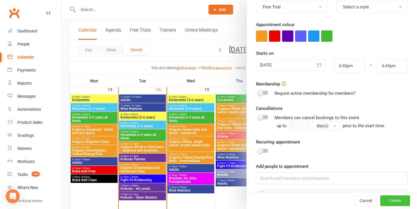
click at [397, 200] on button "Create" at bounding box center [396, 201] width 30 height 10
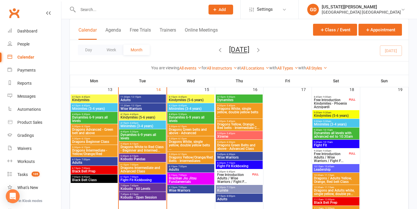
scroll to position [286, 0]
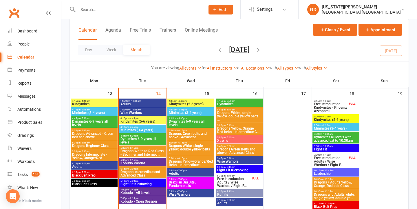
click at [228, 182] on span "Free Introduction Adults / Wise Warriors / Fight F..." at bounding box center [234, 182] width 34 height 10
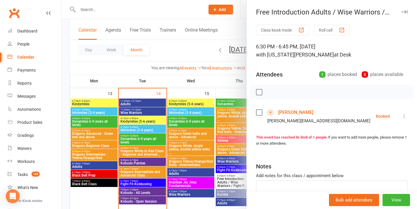
click at [190, 128] on div at bounding box center [239, 104] width 356 height 209
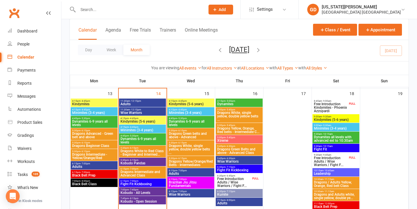
click at [104, 10] on input "text" at bounding box center [138, 10] width 125 height 8
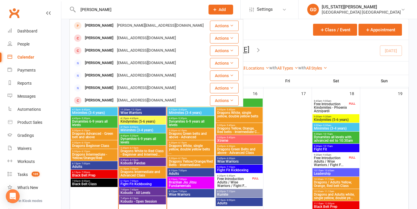
type input "tom dein"
click at [149, 27] on div "Tom Dein thomas.dein@icloud.com" at bounding box center [139, 26] width 139 height 12
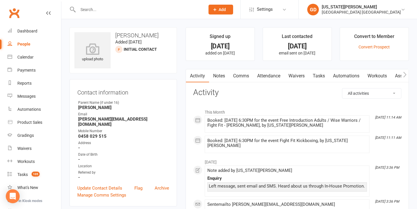
drag, startPoint x: 318, startPoint y: 78, endPoint x: 291, endPoint y: 179, distance: 104.6
click at [319, 78] on link "Tasks" at bounding box center [319, 75] width 20 height 13
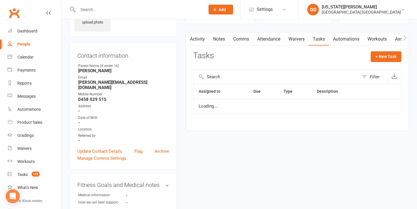
scroll to position [43, 0]
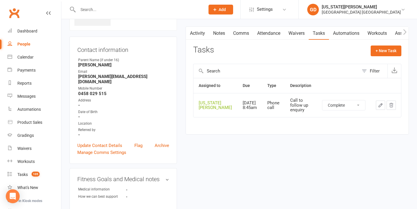
select select "unstarted"
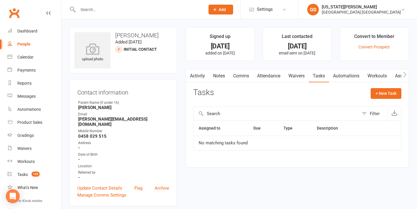
scroll to position [0, 0]
click at [24, 29] on div "Dashboard" at bounding box center [27, 31] width 20 height 5
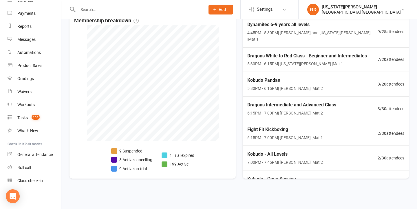
scroll to position [147, 0]
click at [286, 175] on span "Kobudo - Open Session" at bounding box center [285, 179] width 76 height 8
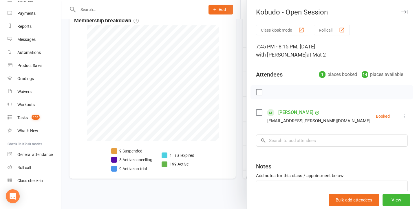
click at [210, 145] on div at bounding box center [239, 104] width 356 height 209
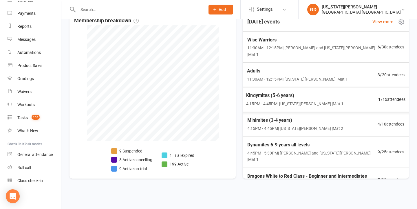
scroll to position [0, 0]
click at [39, 121] on link "Tasks 105" at bounding box center [35, 117] width 54 height 13
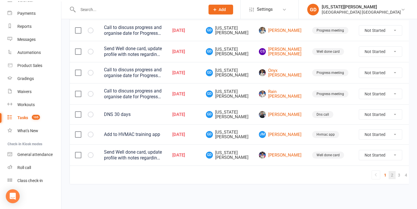
scroll to position [476, 0]
click at [389, 171] on link "2" at bounding box center [392, 175] width 7 height 8
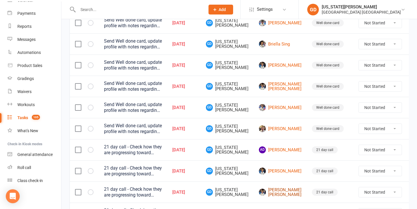
scroll to position [391, 0]
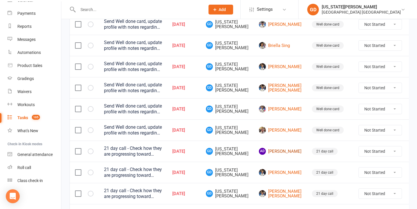
click at [268, 151] on link "AD Ari Dean" at bounding box center [280, 151] width 43 height 7
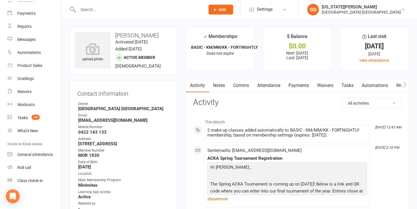
click at [279, 84] on link "Attendance" at bounding box center [268, 85] width 31 height 13
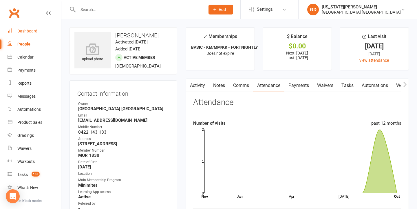
click at [31, 32] on div "Dashboard" at bounding box center [27, 31] width 20 height 5
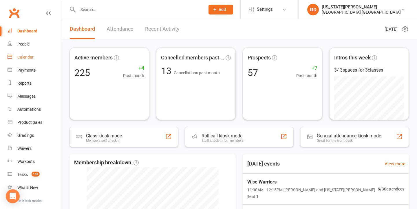
click at [40, 63] on link "Calendar" at bounding box center [35, 57] width 54 height 13
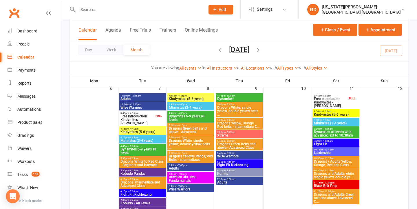
click at [143, 115] on span "Free Introduction Kindymites - [PERSON_NAME]" at bounding box center [137, 120] width 34 height 10
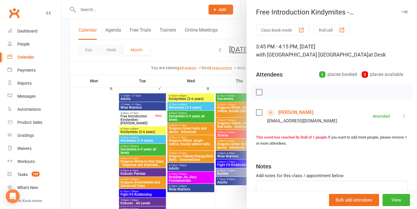
click at [296, 109] on link "[PERSON_NAME]" at bounding box center [296, 112] width 35 height 9
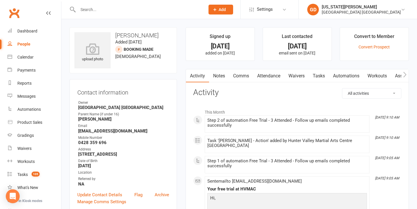
drag, startPoint x: 34, startPoint y: 58, endPoint x: 70, endPoint y: 65, distance: 36.2
click at [34, 58] on link "Calendar" at bounding box center [35, 57] width 54 height 13
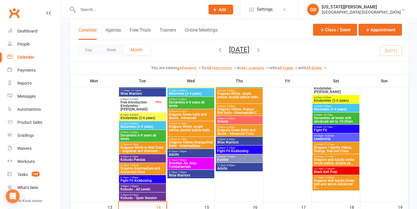
scroll to position [156, 0]
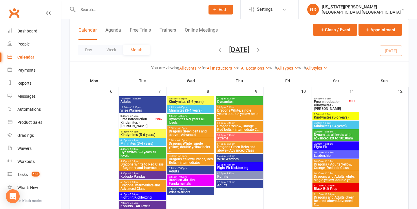
click at [331, 108] on span "Free Introduction Kindymites - [PERSON_NAME]" at bounding box center [331, 105] width 34 height 10
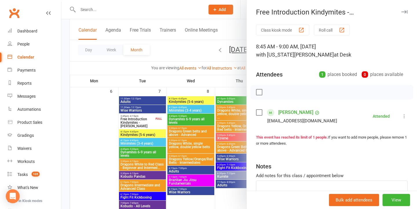
click at [190, 114] on div at bounding box center [239, 104] width 356 height 209
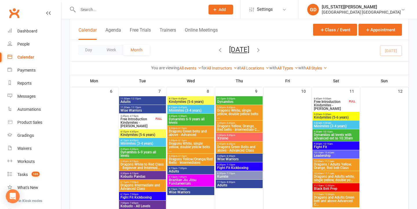
click at [352, 115] on span "9:00am - 9:30am" at bounding box center [336, 114] width 45 height 3
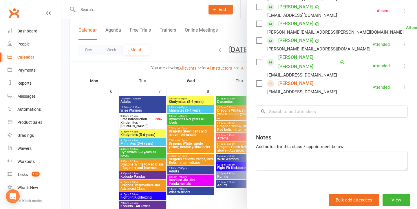
scroll to position [139, 0]
click at [229, 121] on div at bounding box center [239, 104] width 356 height 209
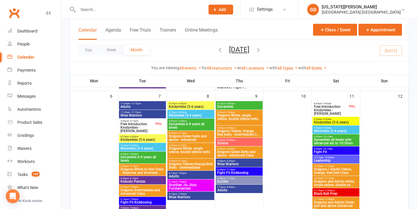
scroll to position [146, 0]
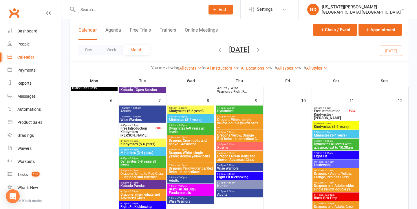
click at [146, 128] on span "Free Introduction Kindymites - [PERSON_NAME]" at bounding box center [137, 132] width 34 height 10
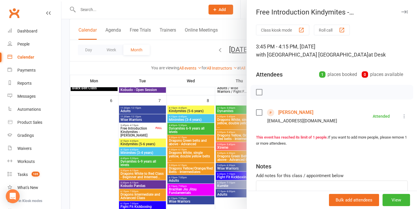
click at [295, 112] on link "[PERSON_NAME]" at bounding box center [296, 112] width 35 height 9
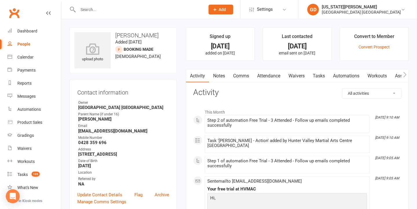
click at [212, 76] on link "Notes" at bounding box center [219, 75] width 20 height 13
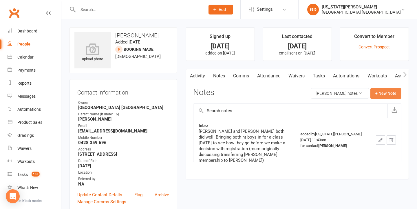
click at [389, 95] on button "+ New Note" at bounding box center [386, 93] width 31 height 10
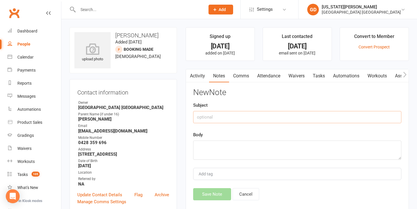
click at [249, 119] on input "text" at bounding box center [297, 117] width 208 height 12
type input "Follow Up"
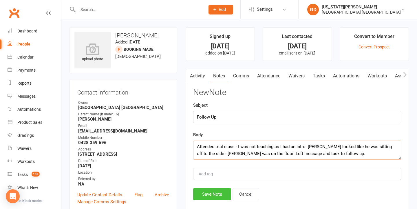
type textarea "Attended trial class - I was not teaching as I had an intro. [PERSON_NAME] look…"
click at [210, 194] on button "Save Note" at bounding box center [212, 194] width 38 height 12
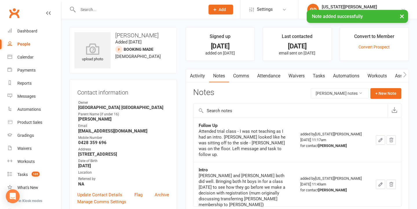
click at [320, 72] on link "Tasks" at bounding box center [319, 75] width 20 height 13
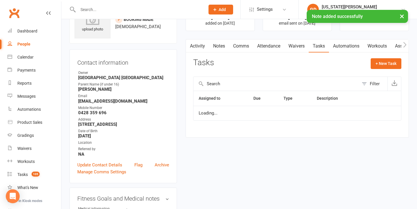
scroll to position [31, 0]
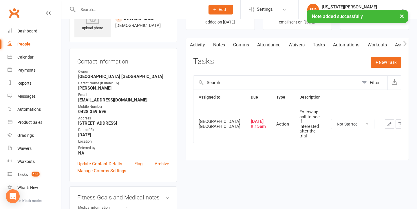
click at [385, 120] on button "button" at bounding box center [389, 123] width 9 height 9
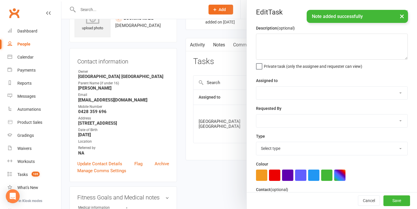
type textarea "Follow up call to see if interested after the trial"
select select "42839"
type input "[DATE]"
type input "9:15am"
select select "18411"
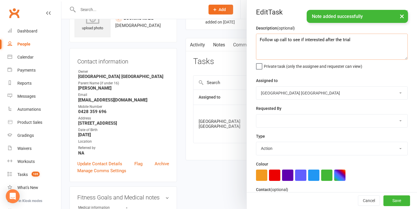
drag, startPoint x: 362, startPoint y: 39, endPoint x: 159, endPoint y: 38, distance: 202.7
click at [61, 0] on react-component "Edit Task Description (optional) Follow up call to see if interested after the …" at bounding box center [61, 0] width 0 height 0
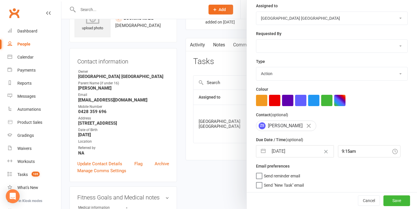
scroll to position [75, 0]
type textarea "Follow up (see notes)"
select select "48620"
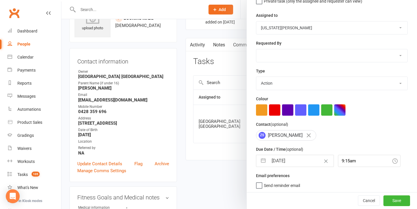
click at [283, 161] on input "[DATE]" at bounding box center [301, 161] width 65 height 12
select select "8"
select select "2025"
select select "9"
select select "2025"
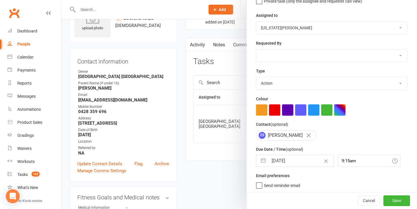
select select "10"
select select "2025"
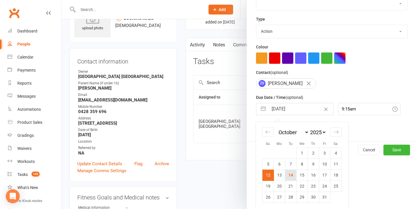
scroll to position [117, 0]
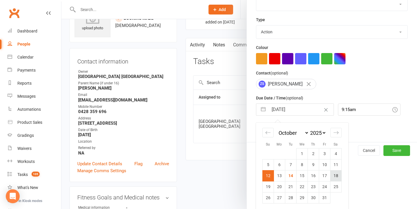
click at [333, 174] on td "18" at bounding box center [336, 175] width 11 height 11
type input "[DATE]"
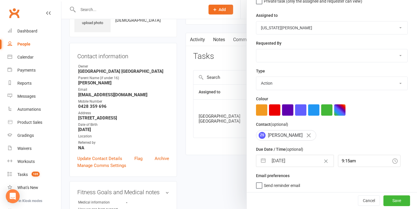
scroll to position [59, 0]
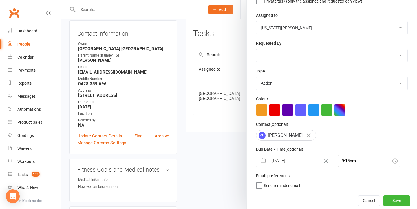
click at [396, 201] on button "Save" at bounding box center [397, 201] width 27 height 10
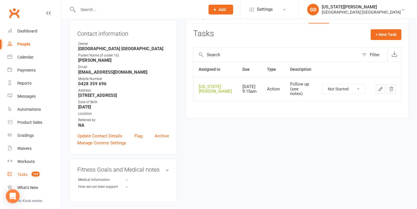
click at [33, 177] on link "Tasks 104" at bounding box center [35, 174] width 54 height 13
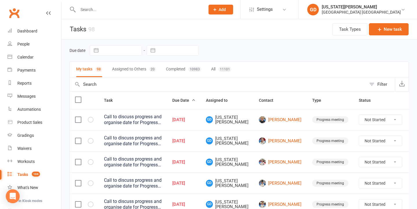
click at [126, 67] on button "Assigned to Others 20" at bounding box center [134, 69] width 44 height 15
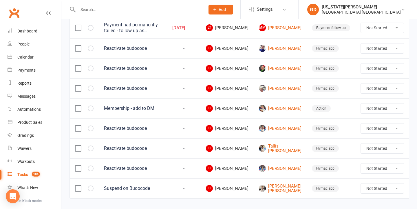
scroll to position [327, 0]
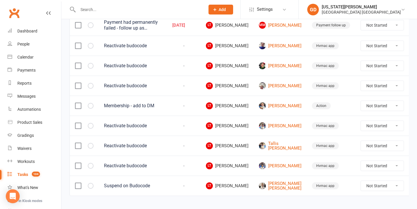
click at [76, 128] on label at bounding box center [78, 126] width 6 height 6
click at [76, 123] on input "checkbox" at bounding box center [78, 123] width 6 height 0
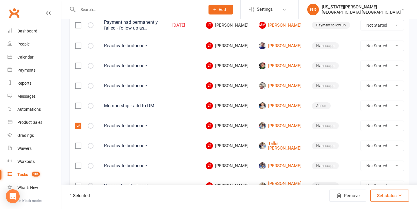
click at [75, 146] on label at bounding box center [78, 146] width 6 height 6
click at [75, 143] on input "checkbox" at bounding box center [78, 143] width 6 height 0
click at [77, 129] on label at bounding box center [78, 126] width 6 height 6
click at [77, 123] on input "checkbox" at bounding box center [78, 123] width 6 height 0
click at [77, 149] on label at bounding box center [78, 146] width 6 height 6
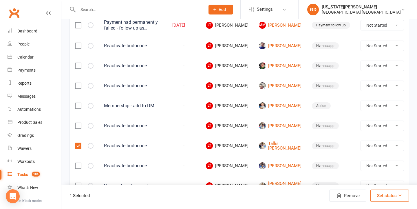
click at [77, 143] on input "checkbox" at bounding box center [78, 143] width 6 height 0
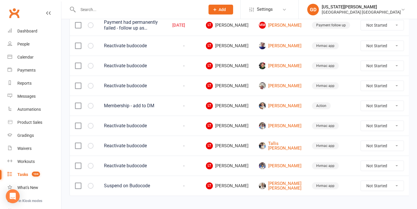
click at [267, 120] on td "[PERSON_NAME]" at bounding box center [280, 126] width 53 height 20
click at [267, 128] on link "[PERSON_NAME]" at bounding box center [280, 125] width 43 height 7
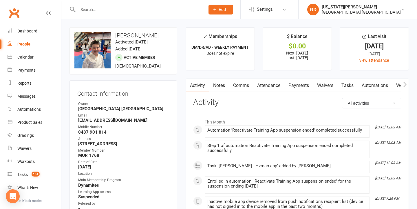
click at [271, 84] on link "Attendance" at bounding box center [268, 85] width 31 height 13
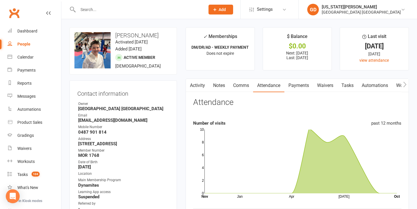
click at [307, 84] on link "Payments" at bounding box center [299, 85] width 29 height 13
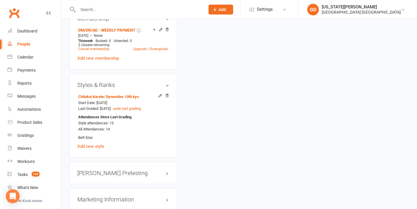
scroll to position [437, 0]
click at [36, 33] on div "Dashboard" at bounding box center [27, 31] width 20 height 5
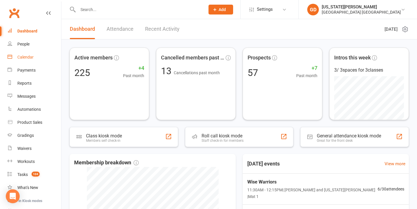
click at [20, 58] on div "Calendar" at bounding box center [25, 57] width 16 height 5
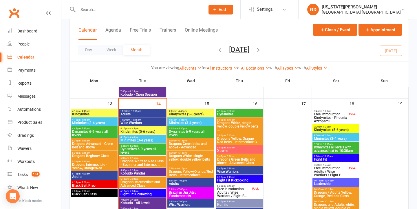
scroll to position [277, 0]
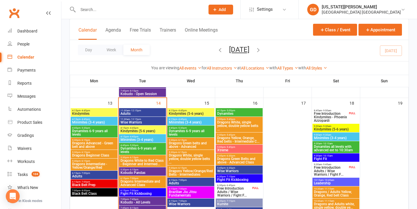
click at [152, 119] on span "11:30am - 12:15pm" at bounding box center [142, 119] width 45 height 3
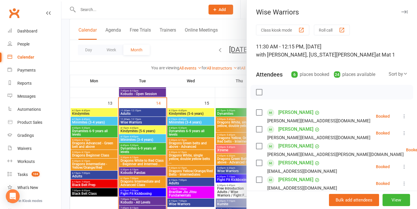
click at [407, 116] on icon at bounding box center [405, 116] width 6 height 6
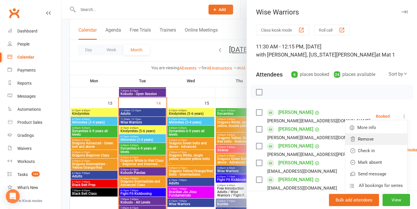
click at [368, 136] on link "Remove" at bounding box center [377, 139] width 62 height 12
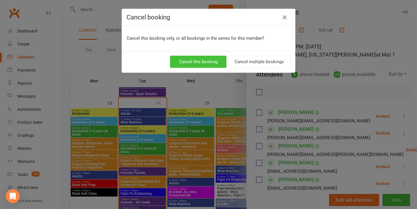
click at [193, 62] on button "Cancel this booking" at bounding box center [198, 62] width 57 height 12
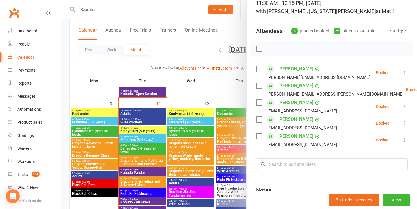
scroll to position [62, 0]
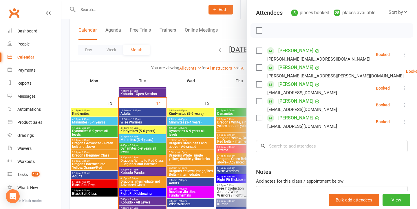
click at [155, 58] on div at bounding box center [239, 104] width 356 height 209
